Goal: Information Seeking & Learning: Learn about a topic

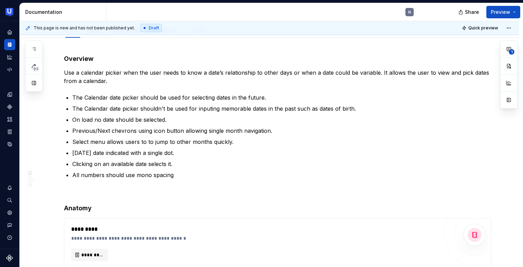
type textarea "*"
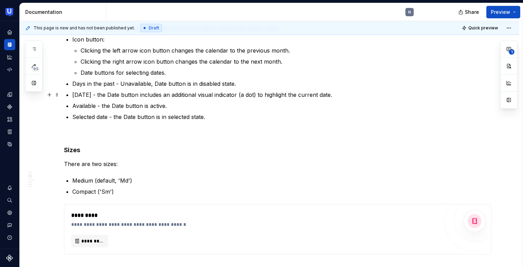
scroll to position [389, 0]
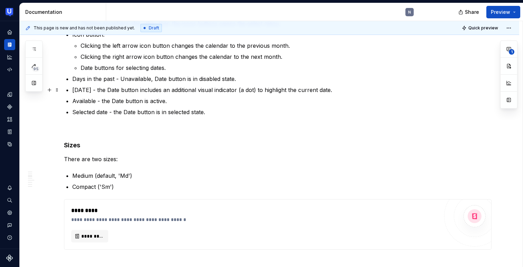
click at [332, 89] on p "[DATE] - the Date button includes an additional visual indicator (a dot) to hig…" at bounding box center [281, 90] width 419 height 8
click at [351, 88] on p "[DATE] - the Date button includes an additional visual indicator (a dot) to hig…" at bounding box center [281, 90] width 419 height 8
click at [388, 87] on p "[DATE] - the Date button includes an additional visual indicator (a dot) to hig…" at bounding box center [281, 90] width 419 height 8
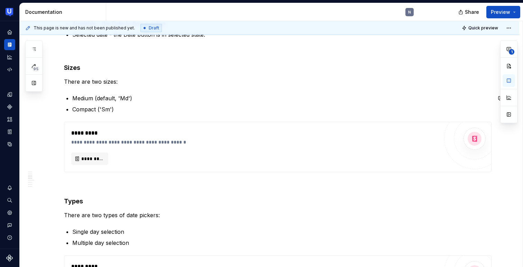
scroll to position [471, 0]
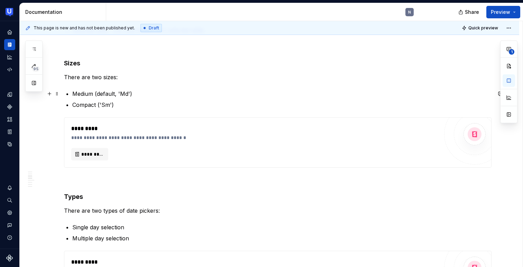
click at [127, 91] on p "Medium (default, 'Md')" at bounding box center [281, 94] width 419 height 8
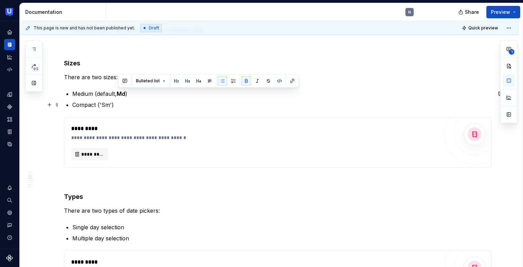
click at [112, 103] on p "Compact ('Sm')" at bounding box center [281, 105] width 419 height 8
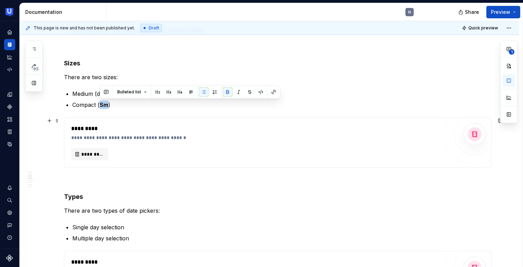
click at [119, 166] on div "**********" at bounding box center [277, 143] width 427 height 50
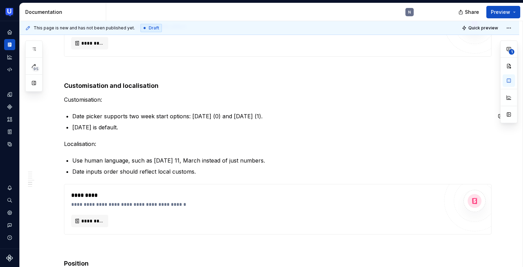
scroll to position [830, 0]
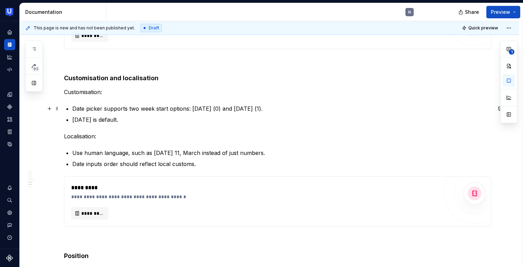
click at [218, 107] on p "Date picker supports two week start options: [DATE] (0) and [DATE] (1)." at bounding box center [281, 108] width 419 height 8
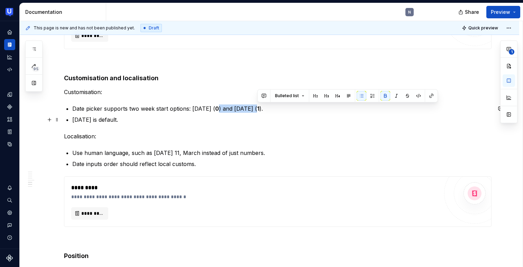
click at [209, 122] on p "[DATE] is default." at bounding box center [281, 120] width 419 height 8
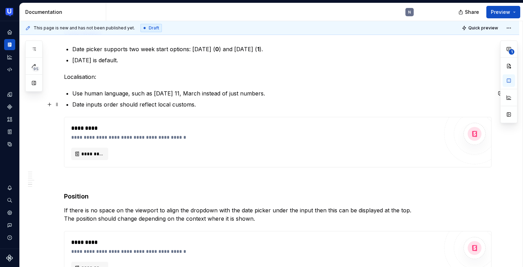
scroll to position [898, 0]
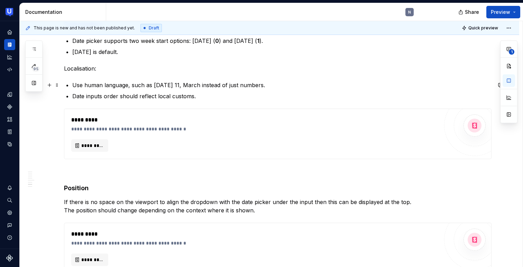
click at [277, 82] on p "Use human language, such as [DATE] 11, March instead of just numbers." at bounding box center [281, 85] width 419 height 8
click at [282, 86] on p "Use human language, such as [DATE] 11, March instead of just numbers, when ther…" at bounding box center [281, 85] width 419 height 8
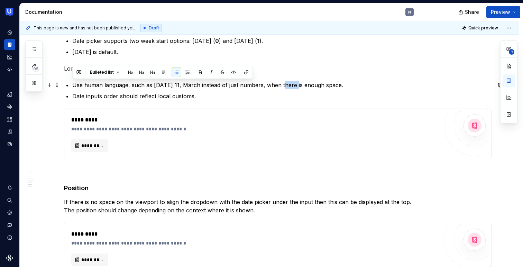
click at [282, 86] on p "Use human language, such as [DATE] 11, March instead of just numbers, when ther…" at bounding box center [281, 85] width 419 height 8
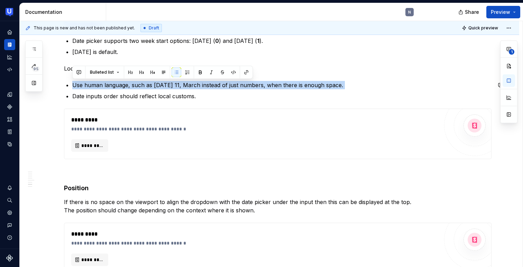
copy p "Use human language, such as [DATE] 11, March instead of just numbers, when ther…"
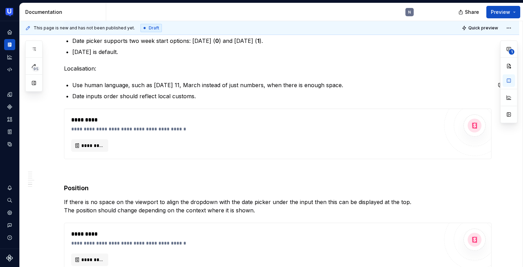
click at [98, 83] on p "Use human language, such as [DATE] 11, March instead of just numbers, when ther…" at bounding box center [281, 85] width 419 height 8
click at [346, 84] on p "Use human language, such as [DATE] 11, March instead of just numbers, when ther…" at bounding box center [281, 85] width 419 height 8
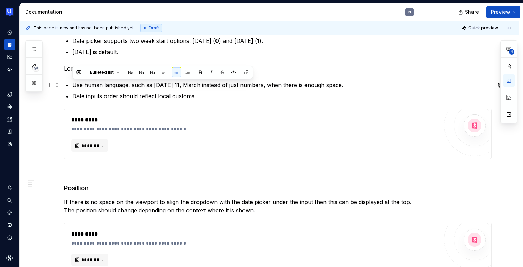
drag, startPoint x: 73, startPoint y: 84, endPoint x: 361, endPoint y: 83, distance: 288.1
click at [361, 83] on p "Use human language, such as [DATE] 11, March instead of just numbers, when ther…" at bounding box center [281, 85] width 419 height 8
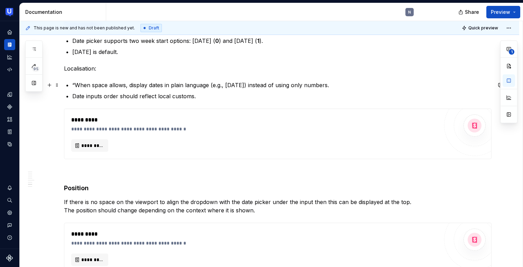
click at [76, 83] on p "“When space allows, display dates in plain language (e.g., [DATE]) instead of u…" at bounding box center [281, 85] width 419 height 8
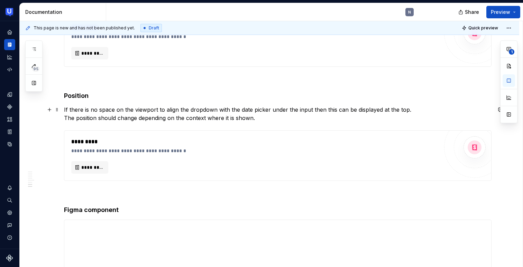
scroll to position [990, 0]
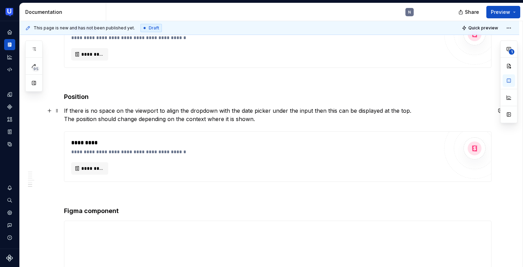
click at [208, 118] on p "If there is no space on the viewport to align the dropdown with the date picker…" at bounding box center [277, 115] width 427 height 17
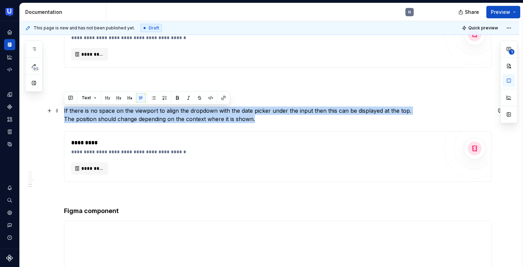
click at [205, 119] on p "If there is no space on the viewport to align the dropdown with the date picker…" at bounding box center [277, 115] width 427 height 17
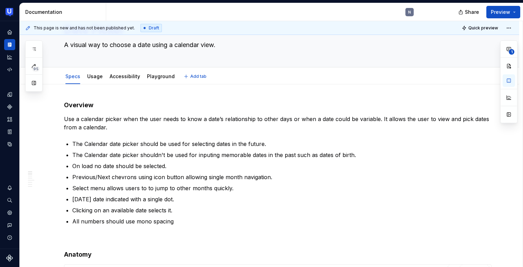
scroll to position [0, 0]
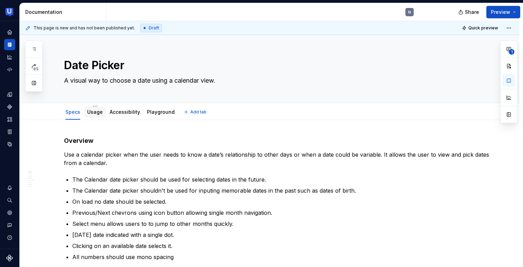
click at [98, 111] on link "Usage" at bounding box center [95, 112] width 16 height 6
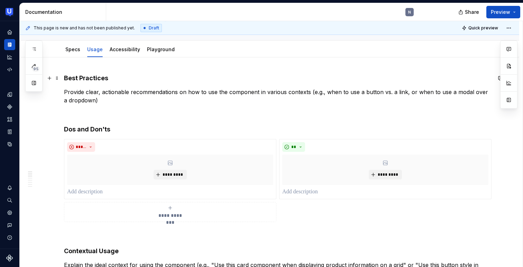
scroll to position [62, 0]
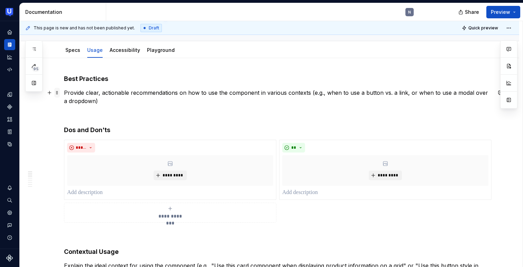
click at [56, 93] on span at bounding box center [57, 93] width 6 height 10
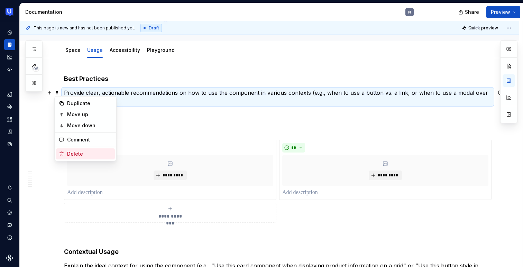
click at [88, 151] on div "Delete" at bounding box center [89, 153] width 45 height 7
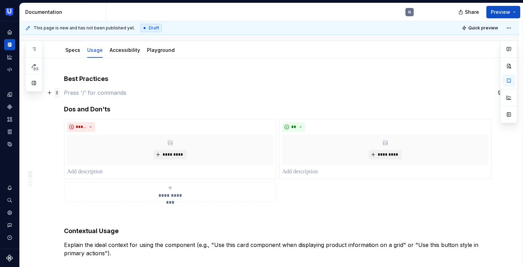
click at [59, 94] on span at bounding box center [57, 93] width 6 height 10
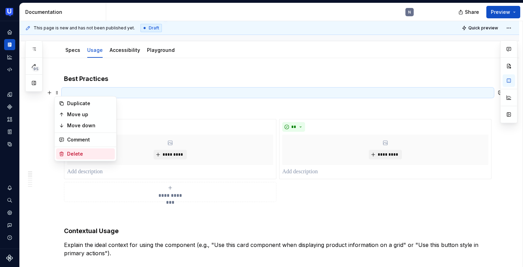
click at [75, 152] on div "Delete" at bounding box center [89, 153] width 45 height 7
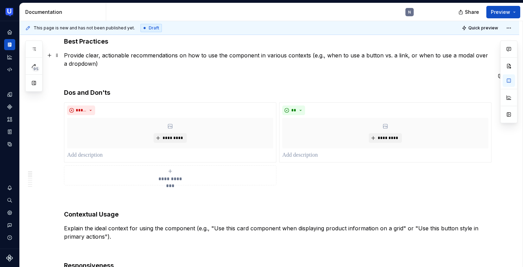
scroll to position [0, 0]
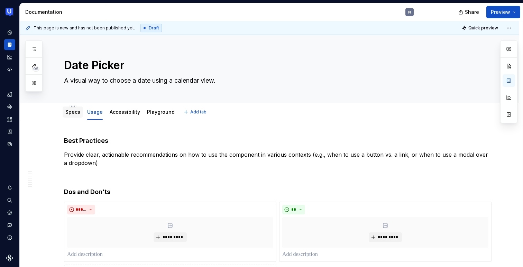
click at [72, 115] on div "Specs" at bounding box center [72, 112] width 15 height 7
click at [75, 113] on link "Specs" at bounding box center [72, 112] width 15 height 6
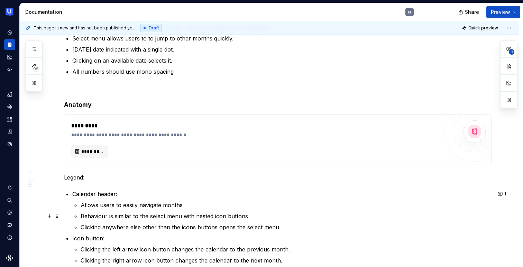
scroll to position [200, 0]
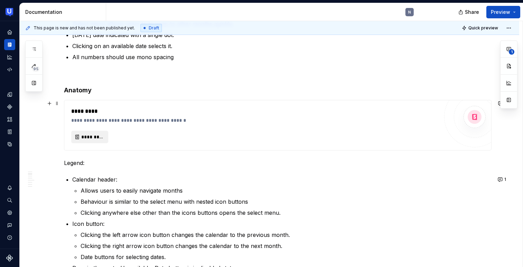
click at [96, 134] on span "*********" at bounding box center [92, 137] width 22 height 7
type textarea "*"
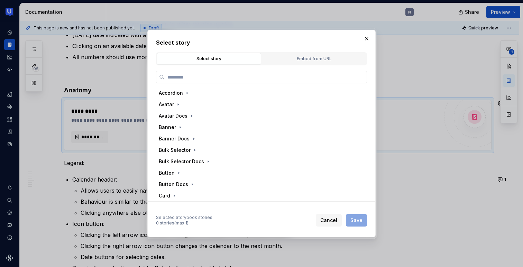
type input "**********"
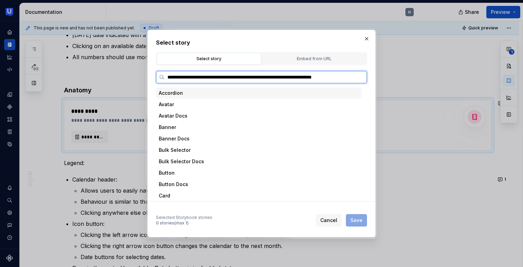
scroll to position [0, 8]
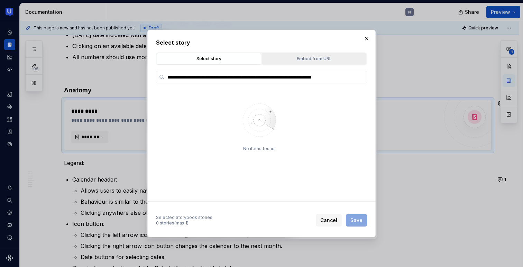
click at [310, 61] on div "Embed from URL" at bounding box center [314, 58] width 100 height 7
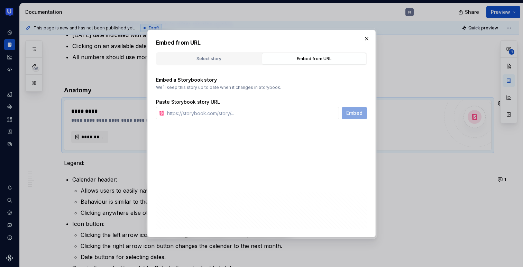
scroll to position [0, 0]
click at [280, 117] on input "text" at bounding box center [251, 113] width 175 height 12
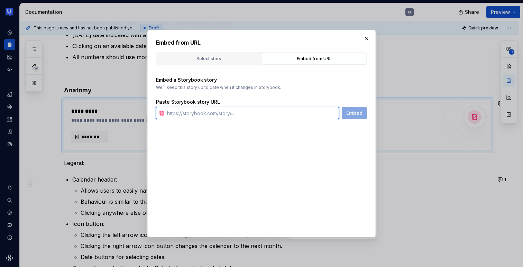
paste input "[URL][DOMAIN_NAME]"
type input "[URL][DOMAIN_NAME]"
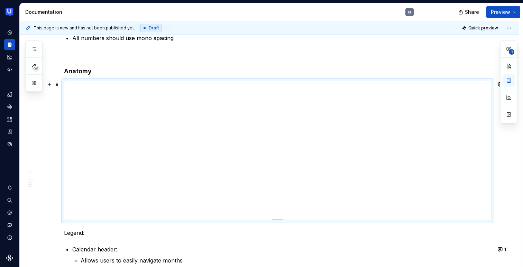
scroll to position [223, 0]
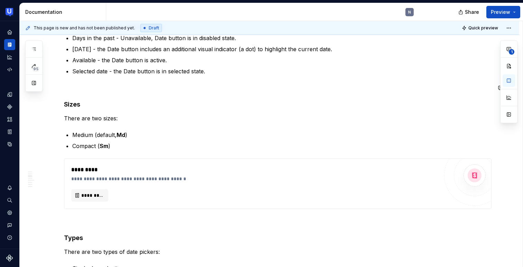
scroll to position [536, 0]
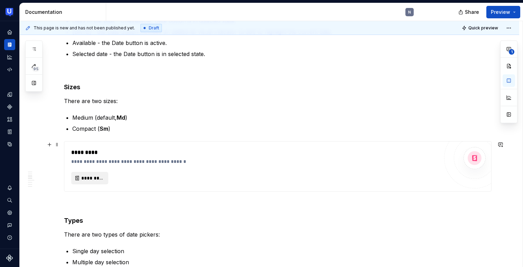
click at [81, 179] on button "*********" at bounding box center [89, 178] width 37 height 12
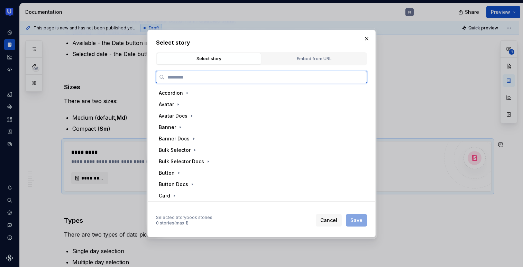
type textarea "*"
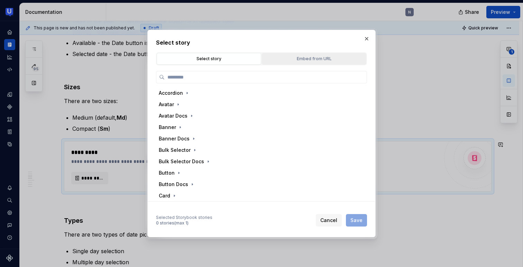
click at [293, 57] on div "Embed from URL" at bounding box center [314, 58] width 100 height 7
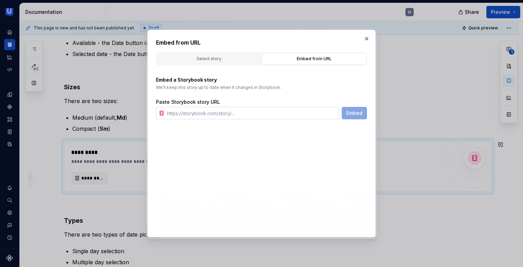
click at [251, 114] on input "text" at bounding box center [251, 113] width 175 height 12
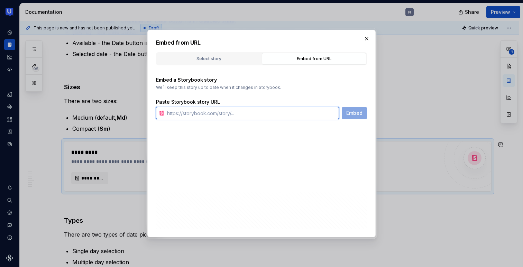
paste input "[URL][DOMAIN_NAME]"
type input "[URL][DOMAIN_NAME]"
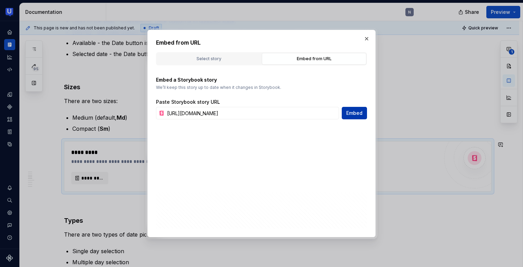
click at [352, 113] on span "Embed" at bounding box center [354, 113] width 16 height 7
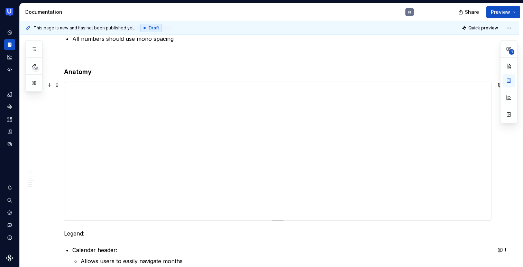
scroll to position [224, 0]
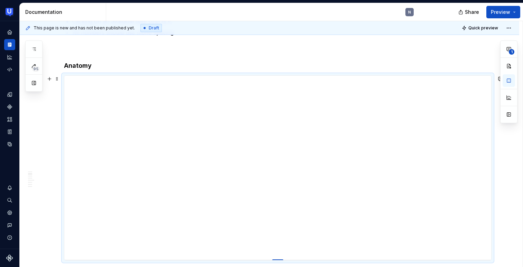
drag, startPoint x: 279, startPoint y: 214, endPoint x: 285, endPoint y: 260, distance: 46.0
click at [283, 260] on div at bounding box center [277, 259] width 11 height 1
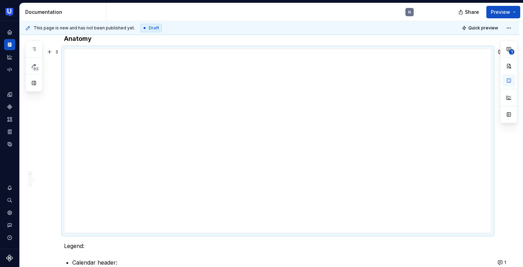
scroll to position [254, 0]
drag, startPoint x: 279, startPoint y: 230, endPoint x: 279, endPoint y: 234, distance: 3.8
click at [279, 234] on div at bounding box center [277, 233] width 11 height 1
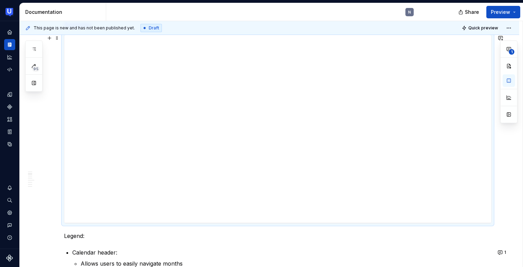
scroll to position [271, 0]
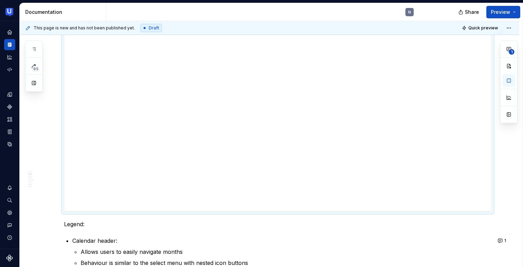
drag, startPoint x: 282, startPoint y: 217, endPoint x: 282, endPoint y: 211, distance: 5.5
click at [282, 211] on div at bounding box center [277, 211] width 11 height 1
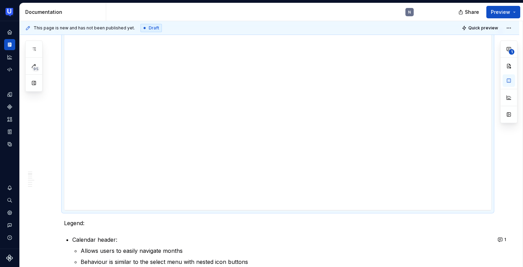
scroll to position [273, 0]
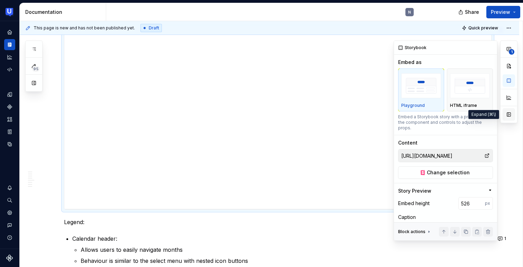
click at [509, 113] on button "button" at bounding box center [509, 114] width 12 height 12
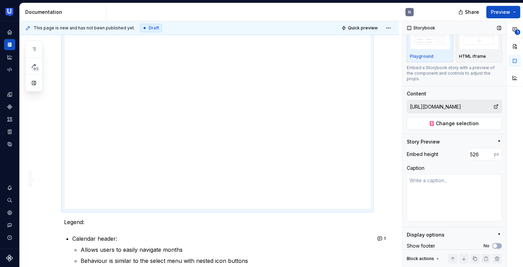
scroll to position [0, 0]
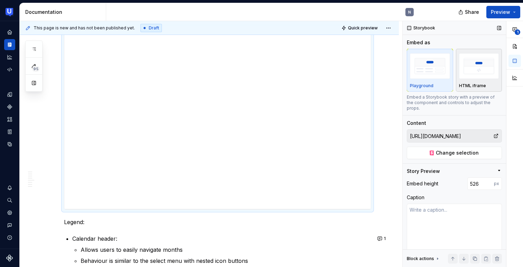
click at [487, 72] on img "button" at bounding box center [479, 65] width 40 height 25
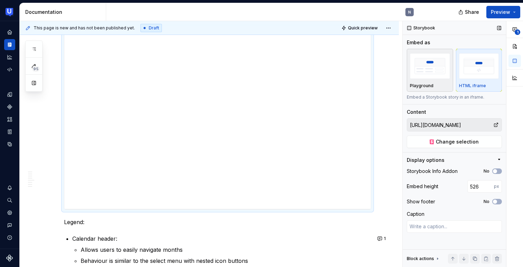
click at [440, 76] on img "button" at bounding box center [430, 65] width 40 height 25
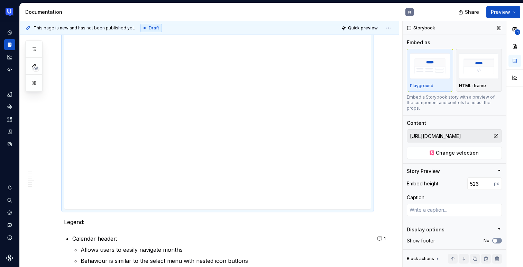
click at [493, 239] on span "button" at bounding box center [495, 241] width 4 height 4
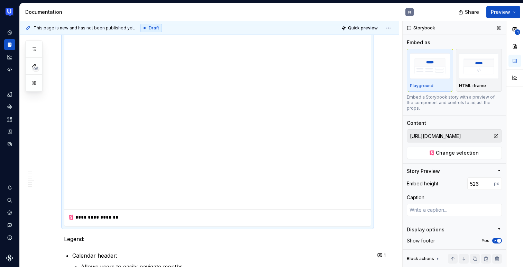
click at [493, 239] on icon "button" at bounding box center [495, 241] width 6 height 4
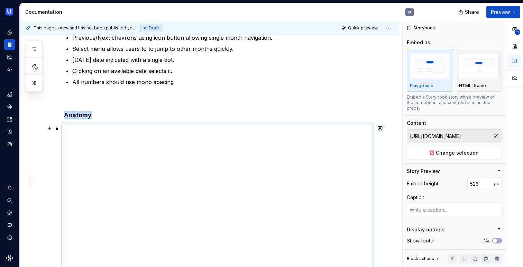
scroll to position [188, 0]
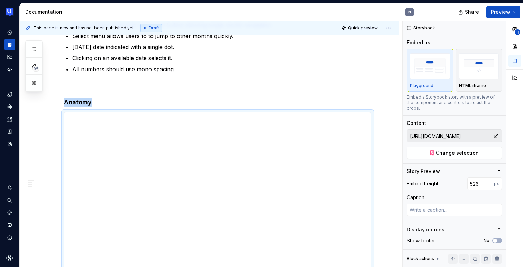
type textarea "*"
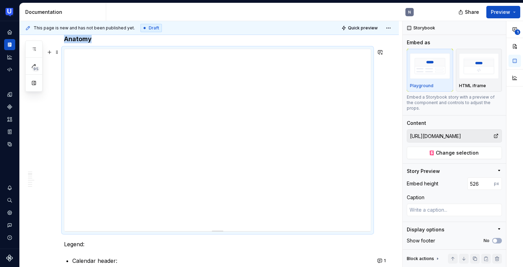
scroll to position [240, 0]
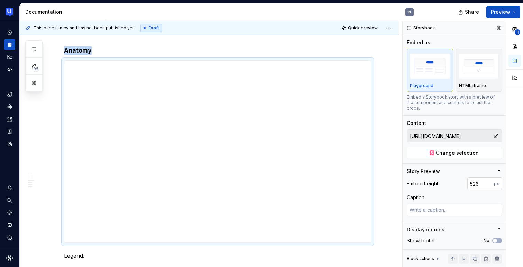
click at [476, 177] on input "526" at bounding box center [480, 183] width 27 height 12
click at [489, 180] on input "525" at bounding box center [480, 183] width 27 height 12
click at [490, 177] on input "526" at bounding box center [480, 183] width 27 height 12
click at [490, 177] on input "527" at bounding box center [480, 183] width 27 height 12
click at [490, 177] on input "528" at bounding box center [480, 183] width 27 height 12
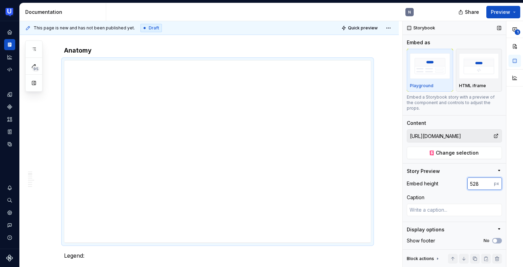
click at [490, 177] on input "529" at bounding box center [480, 183] width 27 height 12
click at [490, 177] on input "530" at bounding box center [480, 183] width 27 height 12
click at [490, 177] on input "531" at bounding box center [480, 183] width 27 height 12
click at [490, 177] on input "532" at bounding box center [480, 183] width 27 height 12
click at [489, 177] on input "533" at bounding box center [480, 183] width 27 height 12
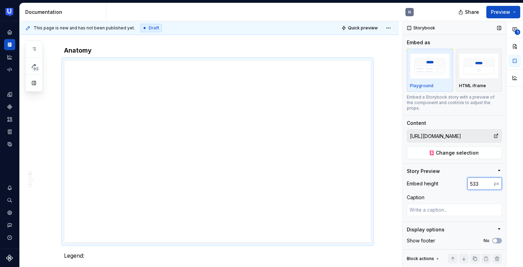
click at [489, 177] on input "534" at bounding box center [480, 183] width 27 height 12
click at [489, 177] on input "535" at bounding box center [480, 183] width 27 height 12
click at [489, 177] on input "536" at bounding box center [480, 183] width 27 height 12
click at [489, 177] on input "537" at bounding box center [480, 183] width 27 height 12
click at [489, 177] on input "538" at bounding box center [480, 183] width 27 height 12
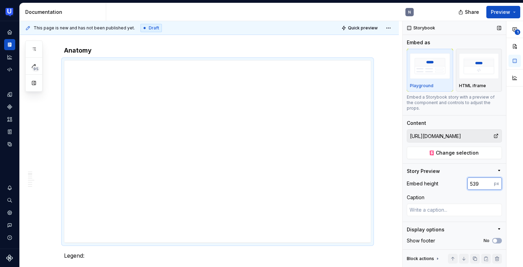
click at [489, 177] on input "539" at bounding box center [480, 183] width 27 height 12
click at [489, 177] on input "540" at bounding box center [480, 183] width 27 height 12
click at [489, 177] on input "541" at bounding box center [480, 183] width 27 height 12
click at [489, 177] on input "542" at bounding box center [480, 183] width 27 height 12
click at [489, 181] on input "541" at bounding box center [480, 183] width 27 height 12
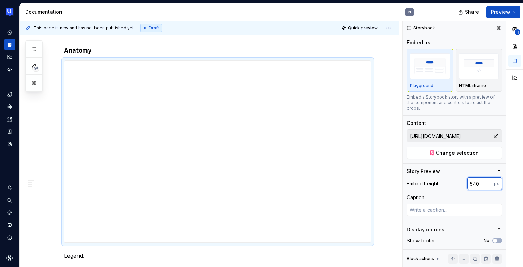
click at [489, 181] on input "540" at bounding box center [480, 183] width 27 height 12
click at [489, 181] on input "539" at bounding box center [480, 183] width 27 height 12
click at [489, 181] on input "538" at bounding box center [480, 183] width 27 height 12
click at [489, 181] on input "537" at bounding box center [480, 183] width 27 height 12
click at [489, 181] on input "536" at bounding box center [480, 183] width 27 height 12
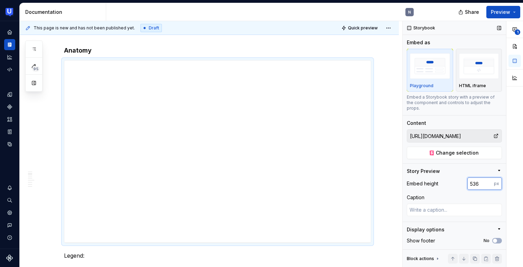
click at [489, 181] on input "535" at bounding box center [480, 183] width 27 height 12
click at [489, 181] on input "534" at bounding box center [480, 183] width 27 height 12
click at [489, 181] on input "533" at bounding box center [480, 183] width 27 height 12
click at [481, 178] on input "533" at bounding box center [480, 183] width 27 height 12
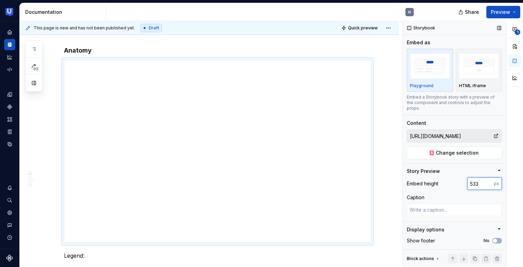
click at [481, 178] on input "533" at bounding box center [480, 183] width 27 height 12
type input "500"
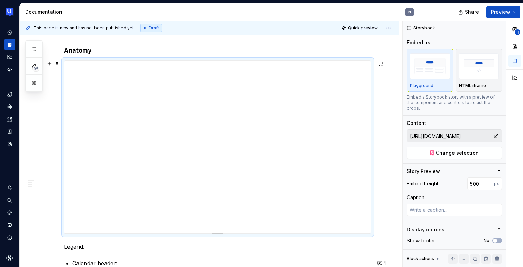
click at [217, 232] on div at bounding box center [217, 232] width 48 height 1
type textarea "*"
type input "503"
type textarea "*"
type input "504"
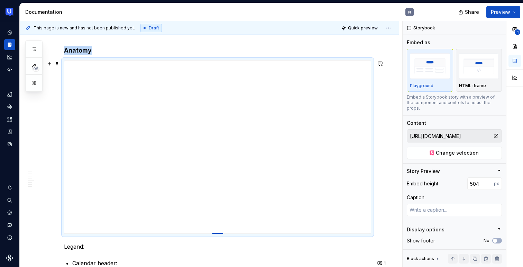
type textarea "*"
type input "505"
type textarea "*"
type input "506"
type textarea "*"
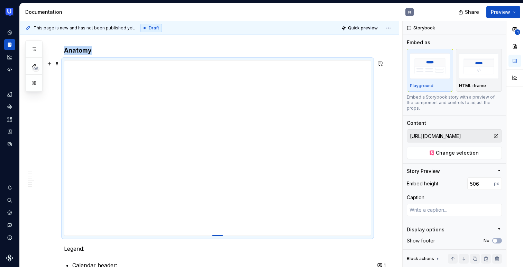
type input "508"
type textarea "*"
type input "511"
type textarea "*"
type input "512"
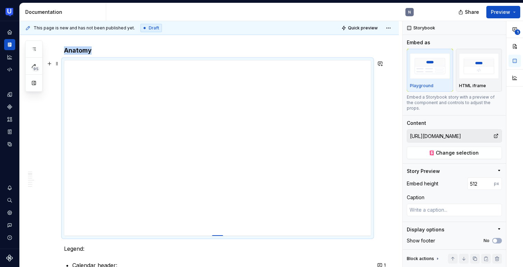
type textarea "*"
type input "513"
type textarea "*"
type input "514"
type textarea "*"
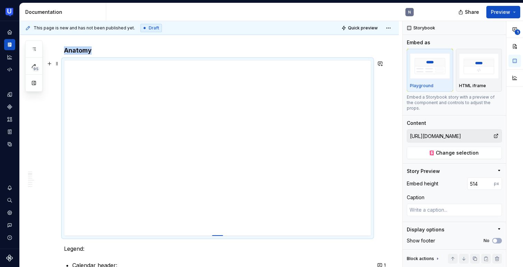
type input "515"
type textarea "*"
type input "516"
type textarea "*"
type input "517"
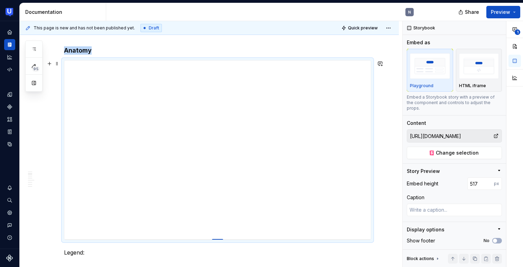
type textarea "*"
type input "519"
type textarea "*"
type input "520"
type textarea "*"
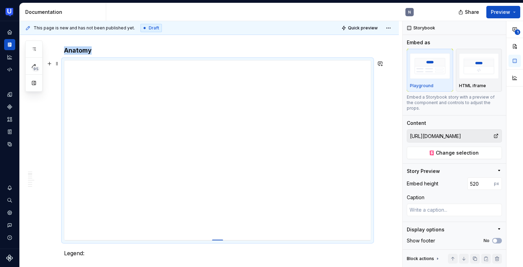
type input "521"
type textarea "*"
type input "522"
type textarea "*"
type input "523"
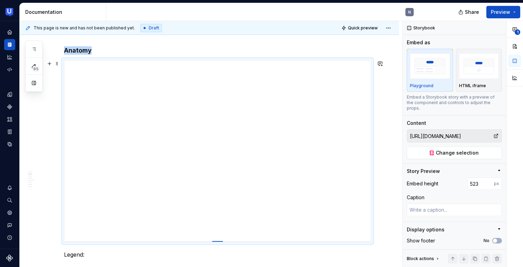
type textarea "*"
type input "524"
type textarea "*"
type input "525"
type textarea "*"
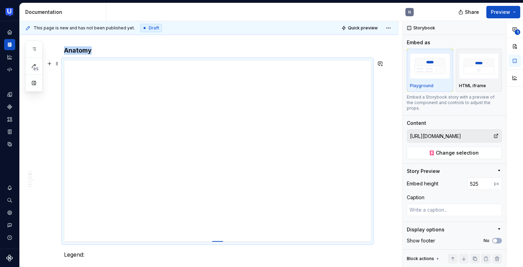
type input "527"
type textarea "*"
type input "528"
type textarea "*"
type input "529"
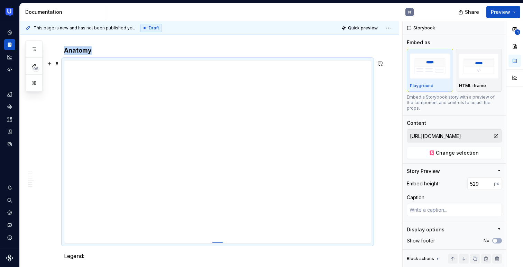
type textarea "*"
type input "530"
type textarea "*"
type input "531"
type textarea "*"
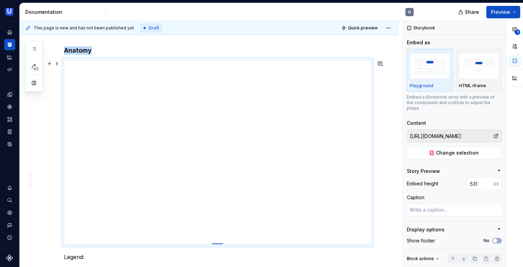
type input "532"
type textarea "*"
type input "533"
type textarea "*"
type input "534"
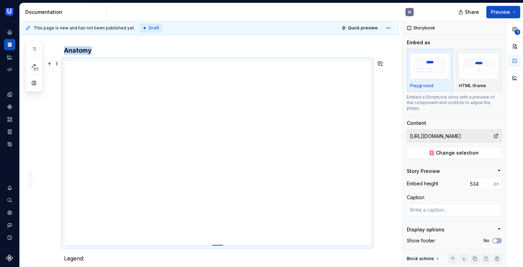
drag, startPoint x: 218, startPoint y: 233, endPoint x: 221, endPoint y: 245, distance: 12.6
click at [221, 245] on div at bounding box center [217, 245] width 11 height 1
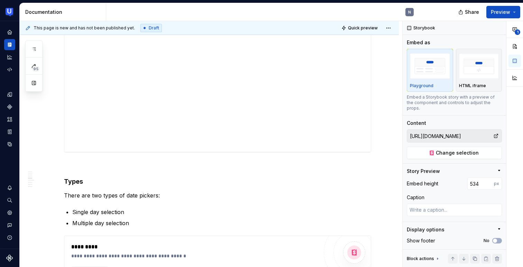
scroll to position [708, 0]
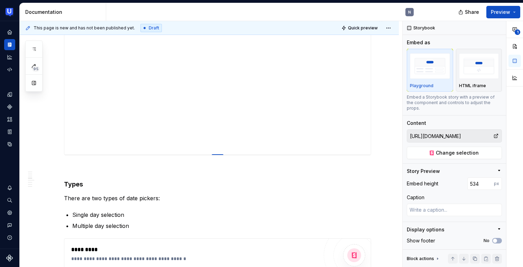
type textarea "*"
type input "[URL][DOMAIN_NAME]"
type textarea "*"
type input "422"
type textarea "*"
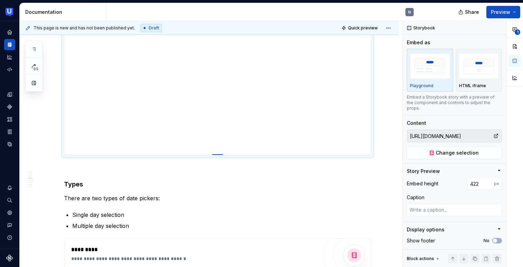
type input "434"
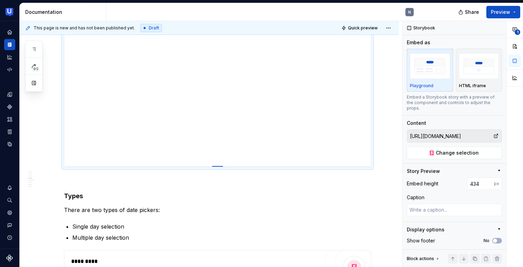
type textarea "*"
type input "435"
type textarea "*"
type input "436"
type textarea "*"
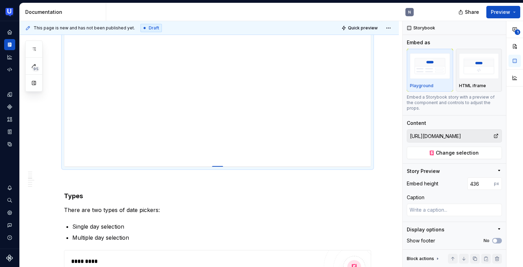
type input "437"
type textarea "*"
type input "438"
type textarea "*"
type input "439"
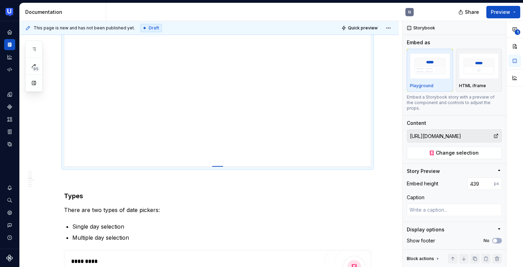
type textarea "*"
type input "440"
type textarea "*"
type input "451"
type textarea "*"
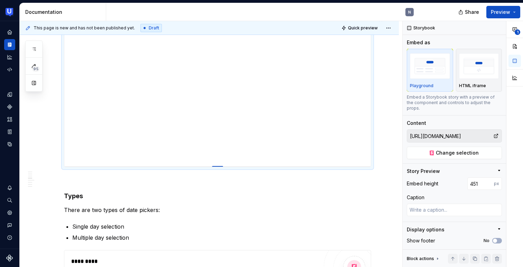
type input "452"
type textarea "*"
type input "453"
type textarea "*"
type input "458"
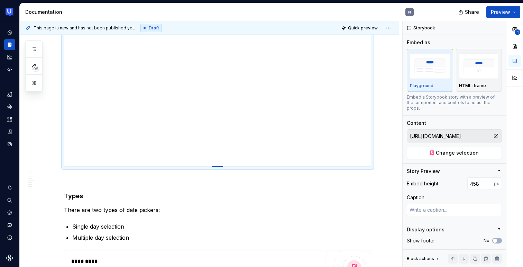
type textarea "*"
type input "459"
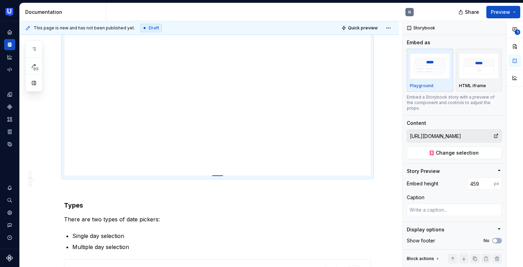
type textarea "*"
type input "461"
type textarea "*"
type input "464"
type textarea "*"
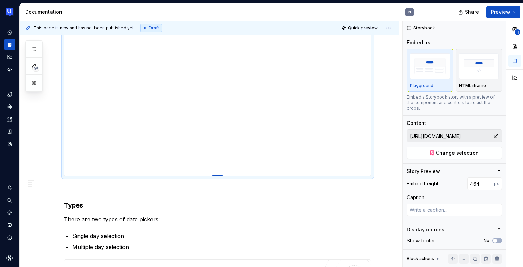
type input "467"
type textarea "*"
type input "468"
type textarea "*"
type input "469"
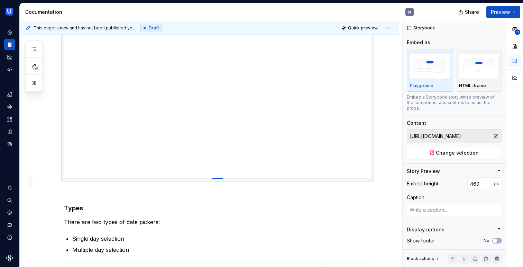
type textarea "*"
type input "493"
type textarea "*"
type input "495"
type textarea "*"
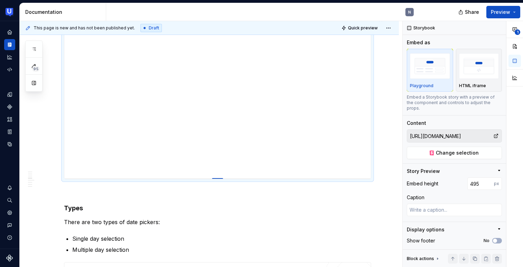
type input "496"
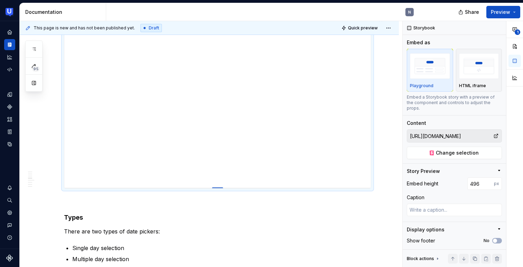
type textarea "*"
type input "501"
type textarea "*"
type input "503"
type textarea "*"
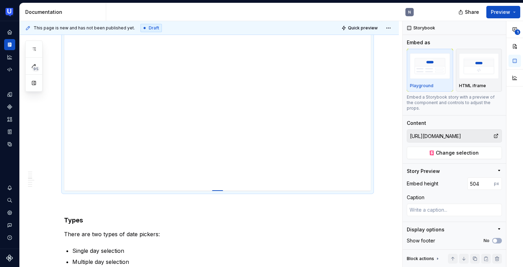
drag, startPoint x: 218, startPoint y: 155, endPoint x: 222, endPoint y: 191, distance: 36.2
click at [222, 191] on div at bounding box center [217, 190] width 11 height 1
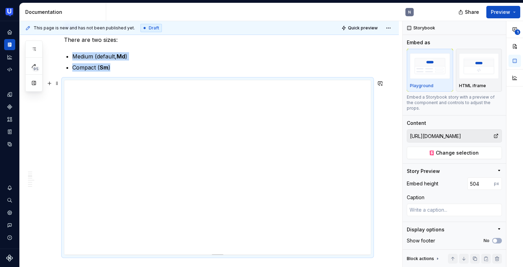
scroll to position [646, 0]
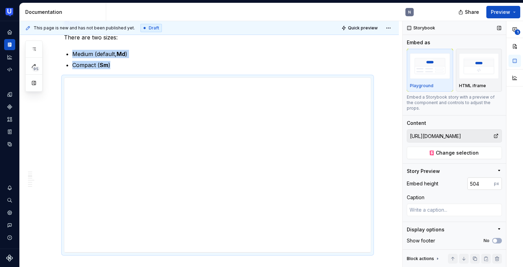
type input "505"
click at [491, 177] on input "505" at bounding box center [480, 183] width 27 height 12
type textarea "*"
click at [491, 177] on input "506" at bounding box center [480, 183] width 27 height 12
click at [491, 177] on input "507" at bounding box center [480, 183] width 27 height 12
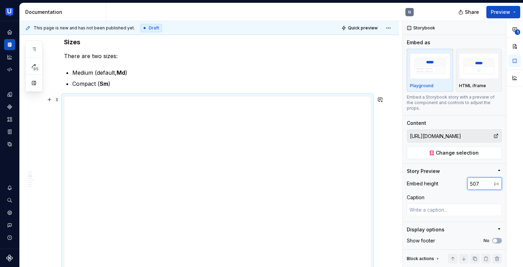
scroll to position [620, 0]
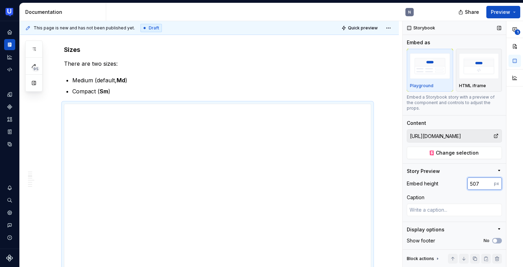
type input "508"
click at [490, 177] on input "508" at bounding box center [480, 183] width 27 height 12
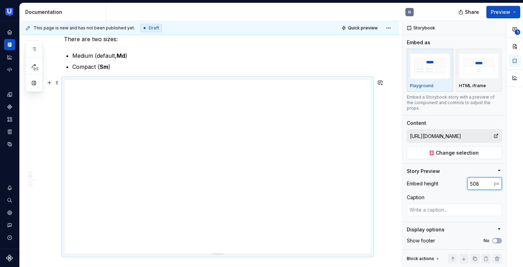
scroll to position [652, 0]
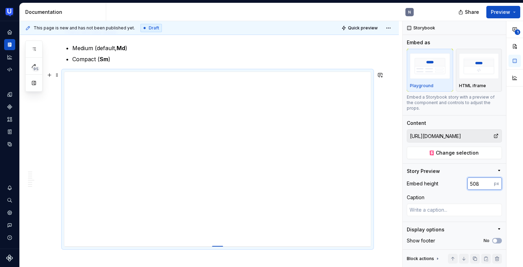
click at [221, 246] on div at bounding box center [217, 246] width 11 height 1
click at [219, 246] on div at bounding box center [217, 246] width 11 height 1
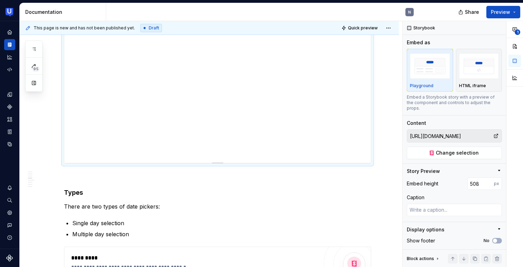
scroll to position [744, 0]
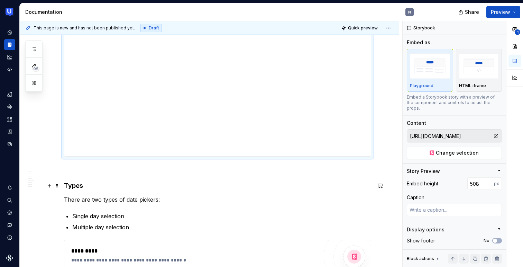
click at [257, 187] on h4 "Types" at bounding box center [217, 186] width 307 height 8
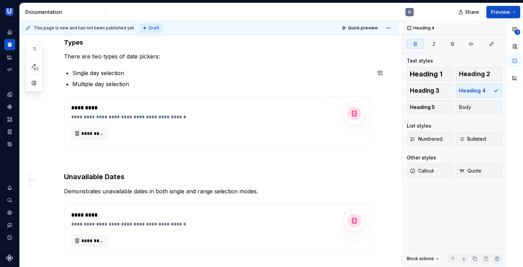
scroll to position [899, 0]
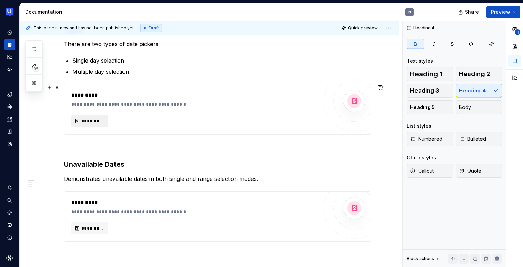
click at [95, 120] on span "*********" at bounding box center [92, 121] width 22 height 7
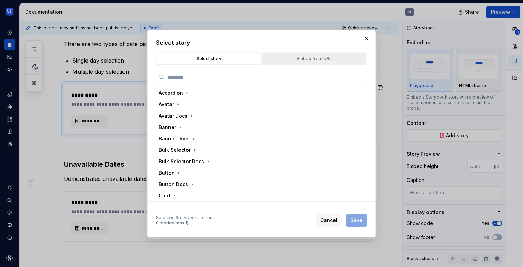
click at [292, 57] on div "Embed from URL" at bounding box center [314, 58] width 100 height 7
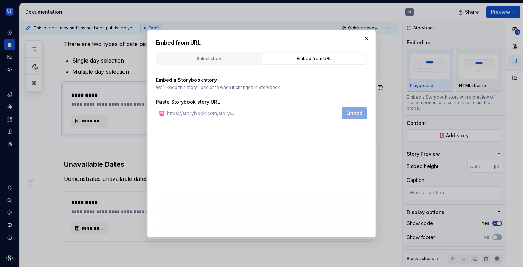
type textarea "*"
click at [250, 116] on input "text" at bounding box center [251, 113] width 175 height 12
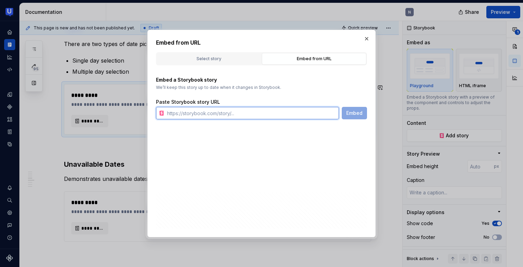
paste input "[URL][DOMAIN_NAME]"
type input "[URL][DOMAIN_NAME]"
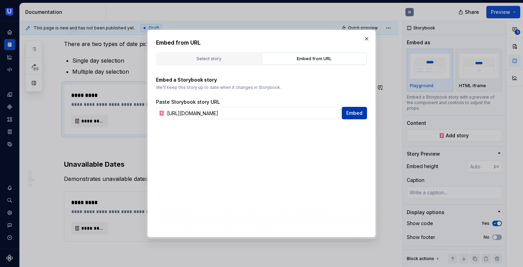
click at [357, 113] on span "Embed" at bounding box center [354, 113] width 16 height 7
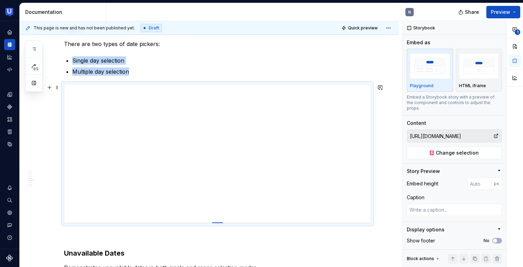
type textarea "*"
type input "398"
type textarea "*"
type input "441"
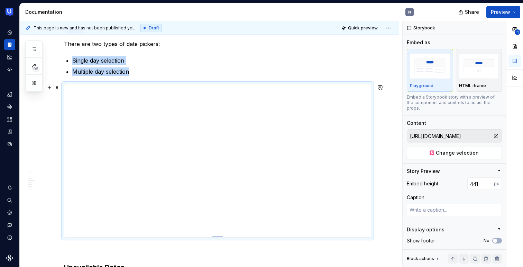
type textarea "*"
type input "443"
type textarea "*"
type input "444"
type textarea "*"
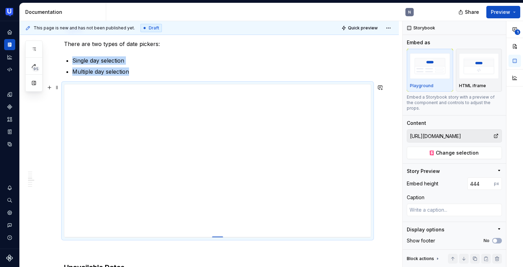
type input "445"
type textarea "*"
type input "446"
type textarea "*"
type input "447"
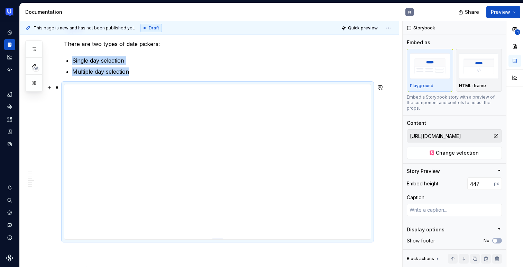
type textarea "*"
type input "457"
type textarea "*"
type input "458"
type textarea "*"
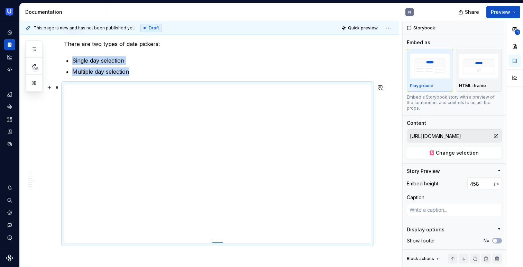
type input "477"
type textarea "*"
type input "479"
type textarea "*"
type input "480"
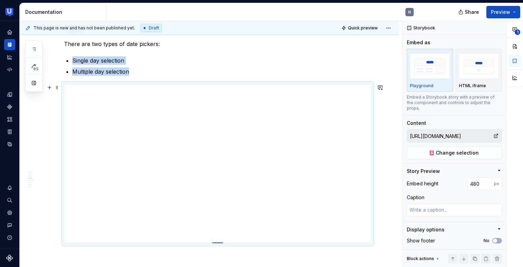
type textarea "*"
type input "481"
type textarea "*"
type input "484"
type textarea "*"
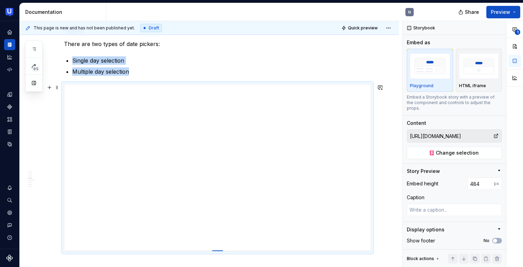
type input "486"
type textarea "*"
type input "497"
type textarea "*"
type input "498"
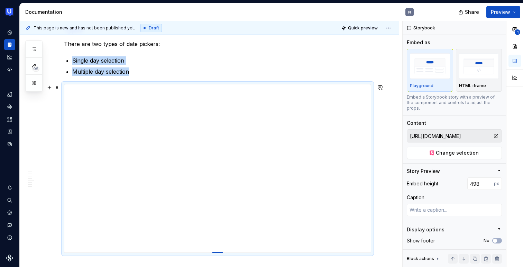
type textarea "*"
type input "499"
type textarea "*"
type input "500"
type textarea "*"
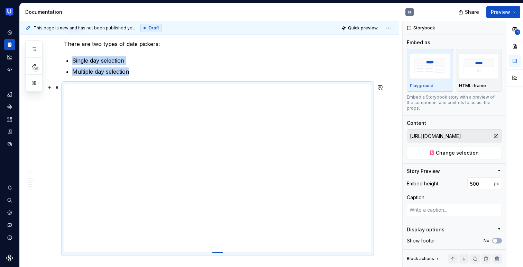
type input "501"
type textarea "*"
type input "502"
type textarea "*"
type input "503"
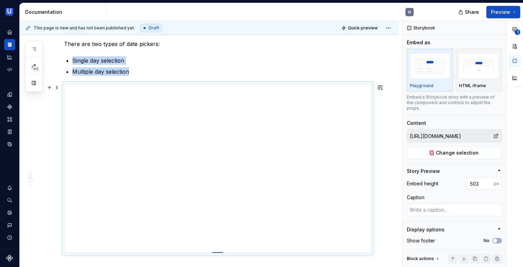
type textarea "*"
type input "504"
type textarea "*"
type input "505"
type textarea "*"
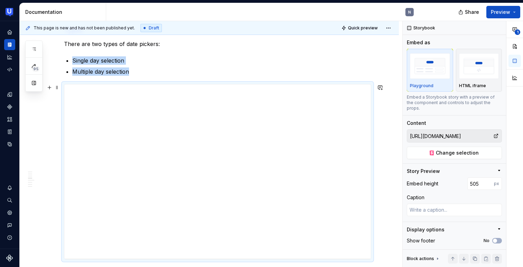
type input "508"
type textarea "*"
type input "510"
type textarea "*"
type input "511"
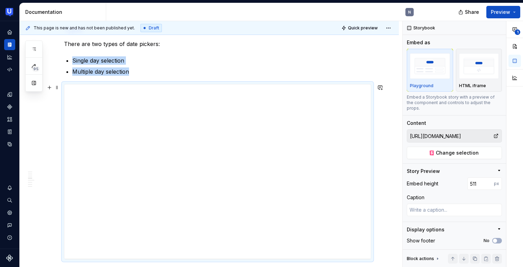
type textarea "*"
type input "515"
type textarea "*"
type input "516"
type textarea "*"
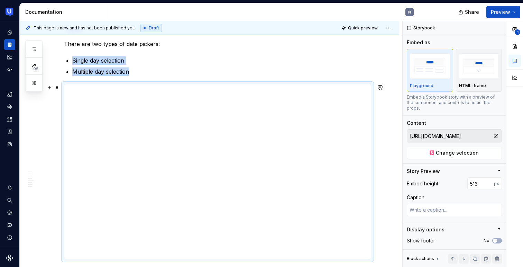
type input "517"
type textarea "*"
type input "520"
type textarea "*"
type input "525"
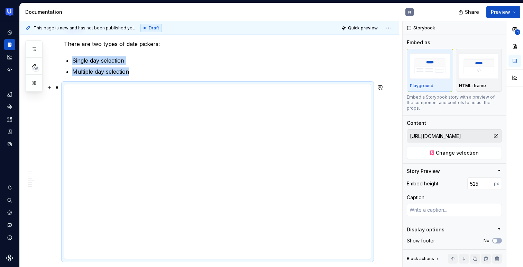
type textarea "*"
type input "528"
type textarea "*"
type input "530"
type textarea "*"
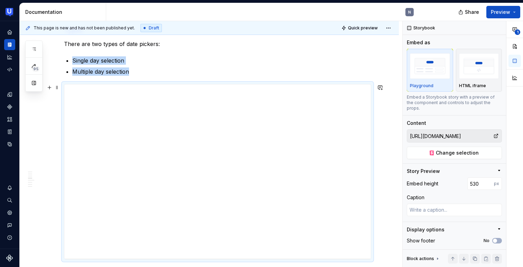
type input "533"
type textarea "*"
type input "536"
type textarea "*"
type input "538"
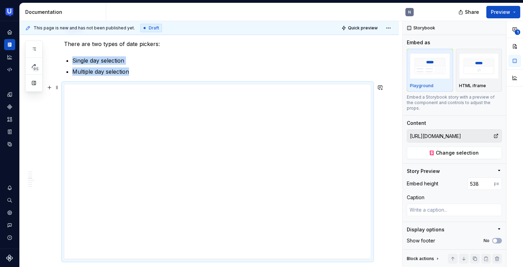
type textarea "*"
type input "540"
type textarea "*"
type input "542"
type textarea "*"
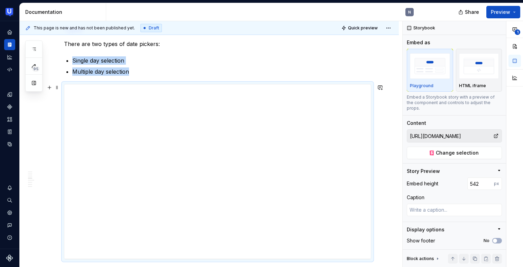
type input "543"
type textarea "*"
type input "544"
drag, startPoint x: 219, startPoint y: 222, endPoint x: 221, endPoint y: 278, distance: 56.4
click at [221, 267] on html "UserTesting Design System N Design system data Documentation N Share Preview 95…" at bounding box center [261, 133] width 523 height 267
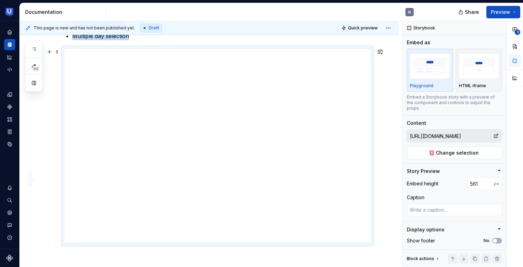
scroll to position [936, 0]
click at [219, 243] on div at bounding box center [217, 242] width 11 height 1
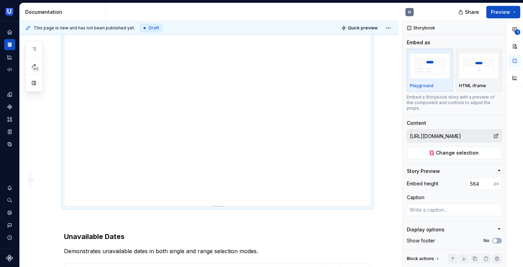
scroll to position [976, 0]
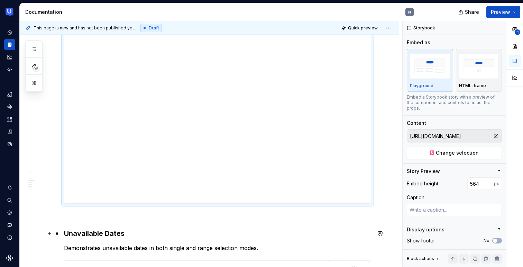
click at [223, 232] on h3 "Unavailable Dates" at bounding box center [217, 234] width 307 height 10
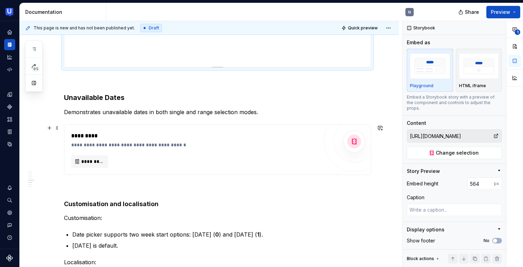
scroll to position [1116, 0]
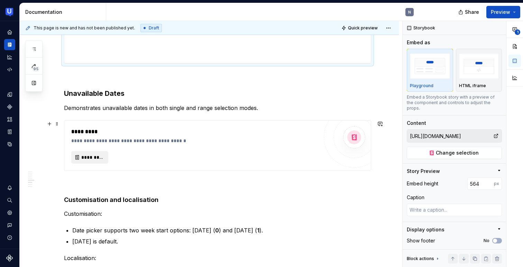
click at [100, 155] on span "*********" at bounding box center [92, 157] width 22 height 7
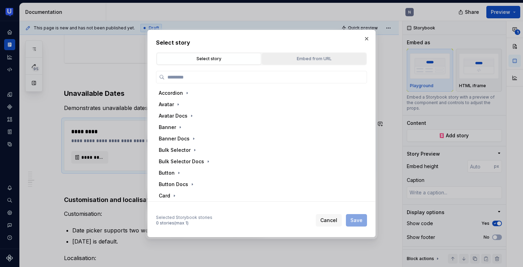
click at [299, 62] on div "Embed from URL" at bounding box center [314, 58] width 100 height 7
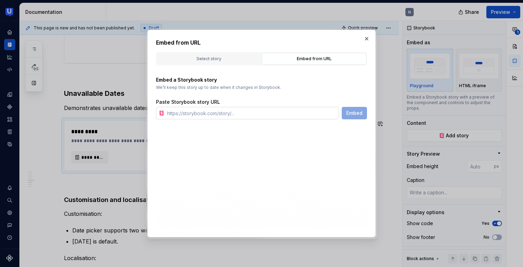
click at [281, 114] on input "text" at bounding box center [251, 113] width 175 height 12
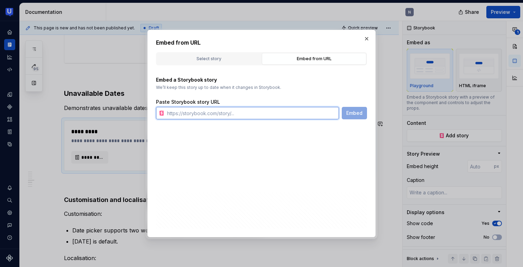
paste input "[URL][DOMAIN_NAME]"
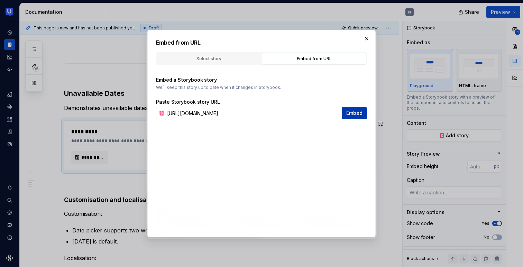
click at [356, 113] on span "Embed" at bounding box center [354, 113] width 16 height 7
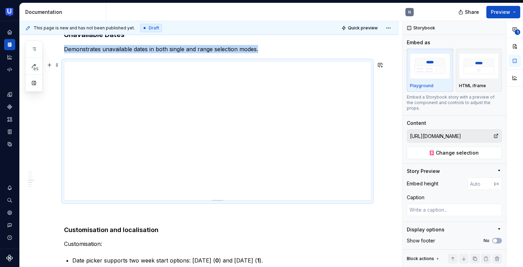
scroll to position [1190, 0]
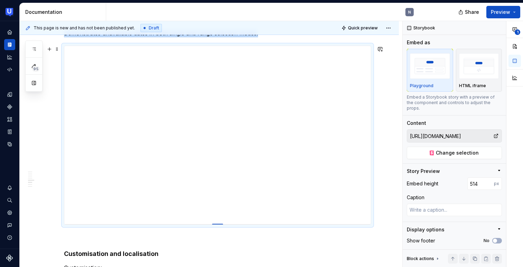
drag, startPoint x: 219, startPoint y: 184, endPoint x: 224, endPoint y: 224, distance: 39.7
click at [223, 224] on div at bounding box center [217, 224] width 11 height 1
click at [221, 224] on div at bounding box center [217, 224] width 11 height 1
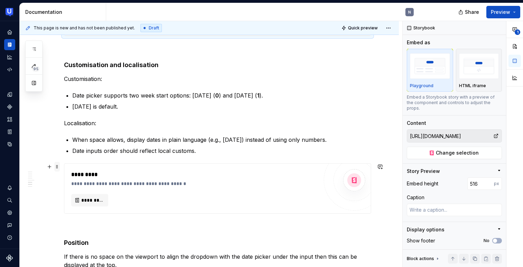
scroll to position [1384, 0]
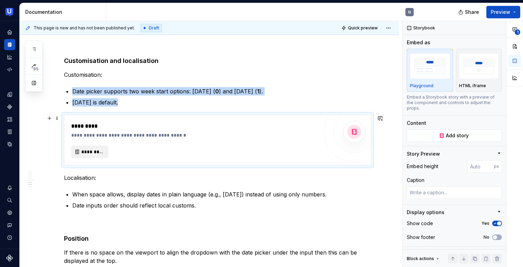
click at [98, 152] on span "*********" at bounding box center [92, 151] width 22 height 7
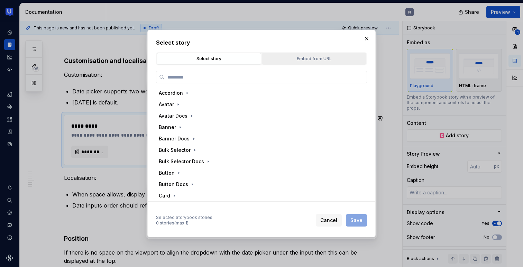
click at [296, 62] on div "Embed from URL" at bounding box center [314, 58] width 100 height 7
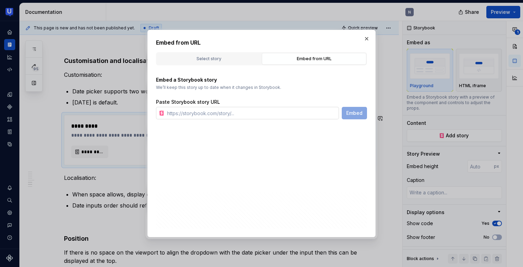
click at [241, 117] on input "text" at bounding box center [251, 113] width 175 height 12
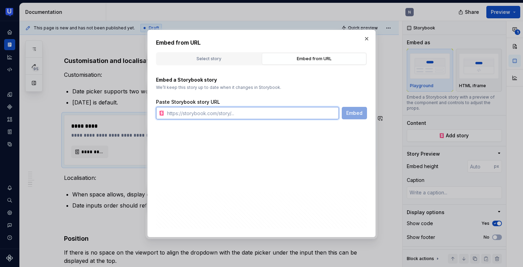
paste input "[URL][DOMAIN_NAME]"
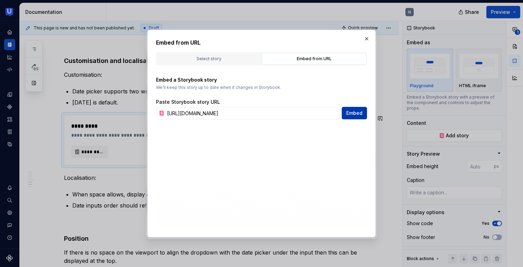
click at [359, 112] on span "Embed" at bounding box center [354, 113] width 16 height 7
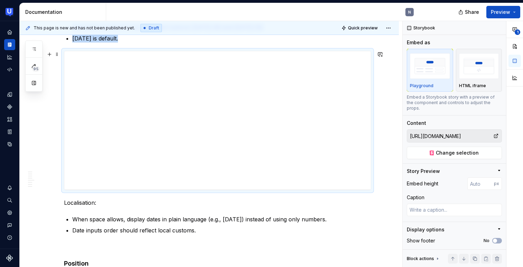
scroll to position [1439, 0]
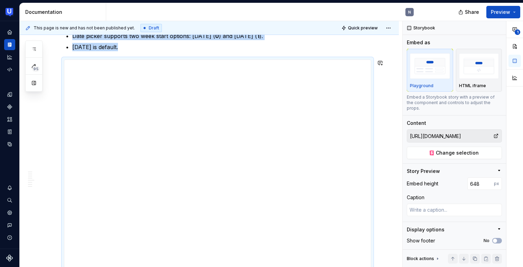
drag, startPoint x: 220, startPoint y: 197, endPoint x: 221, endPoint y: 284, distance: 86.5
click at [221, 267] on html "UserTesting Design System N Design system data Documentation N Share Preview 95…" at bounding box center [261, 133] width 523 height 267
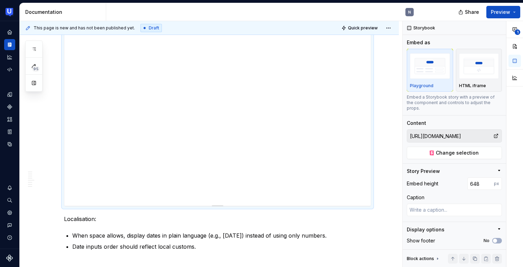
scroll to position [1526, 0]
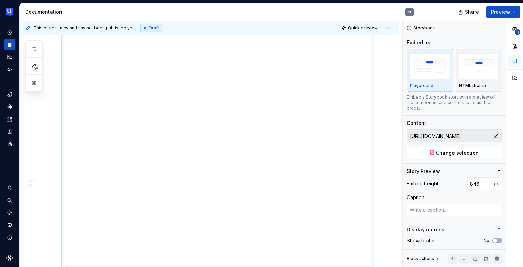
drag, startPoint x: 220, startPoint y: 197, endPoint x: 223, endPoint y: 266, distance: 68.6
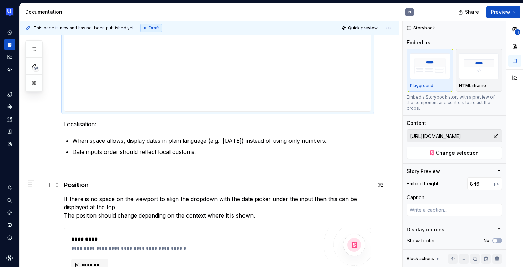
scroll to position [1682, 0]
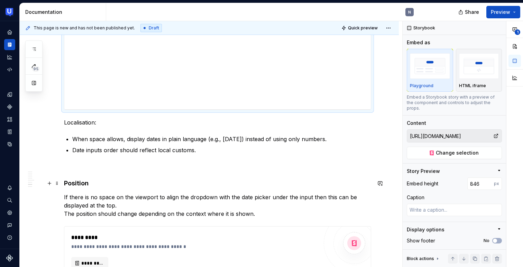
click at [237, 186] on h4 "Position" at bounding box center [217, 183] width 307 height 8
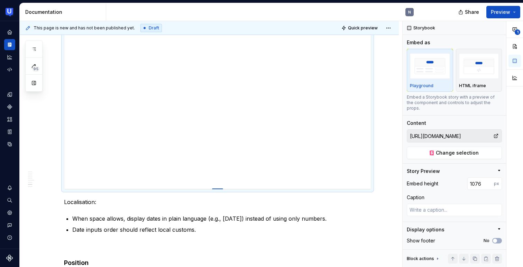
drag, startPoint x: 218, startPoint y: 109, endPoint x: 207, endPoint y: 189, distance: 80.7
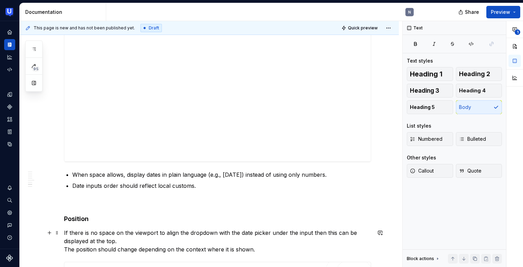
scroll to position [1736, 0]
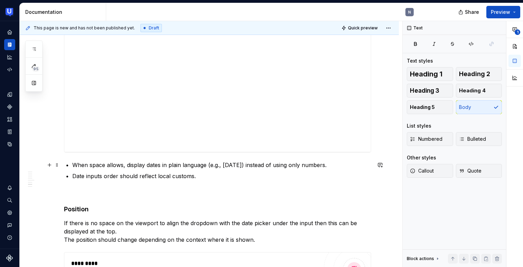
click at [82, 164] on p "When space allows, display dates in plain language (e.g., [DATE]) instead of us…" at bounding box center [221, 165] width 299 height 8
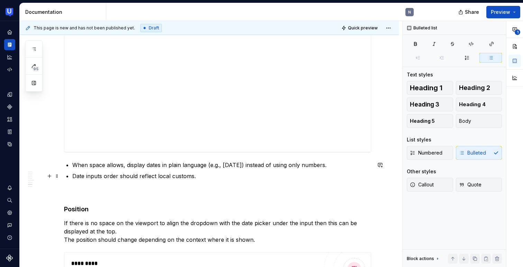
click at [85, 177] on p "Date inputs order should reflect local customs." at bounding box center [221, 176] width 299 height 8
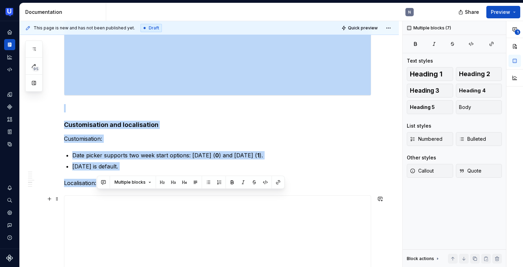
scroll to position [1371, 0]
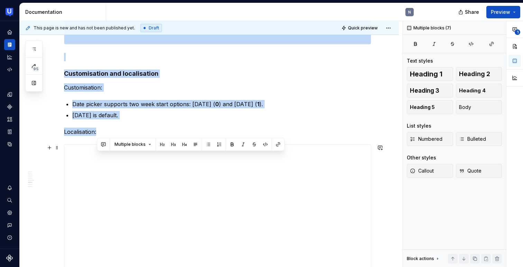
drag, startPoint x: 58, startPoint y: 164, endPoint x: 77, endPoint y: 142, distance: 29.2
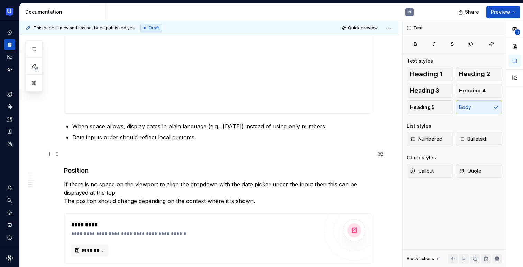
scroll to position [1769, 0]
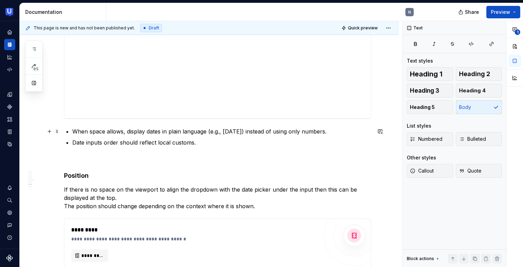
click at [72, 129] on li "When space allows, display dates in plain language (e.g., [DATE]) instead of us…" at bounding box center [221, 131] width 299 height 8
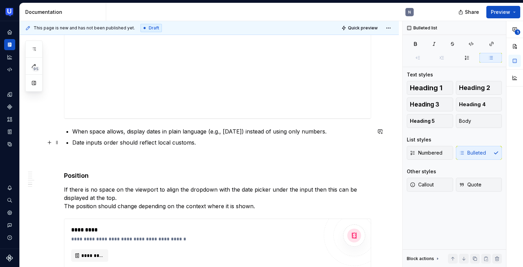
click at [74, 140] on p "Date inputs order should reflect local customs." at bounding box center [221, 142] width 299 height 8
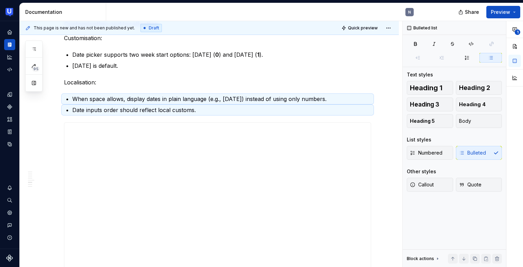
scroll to position [1417, 0]
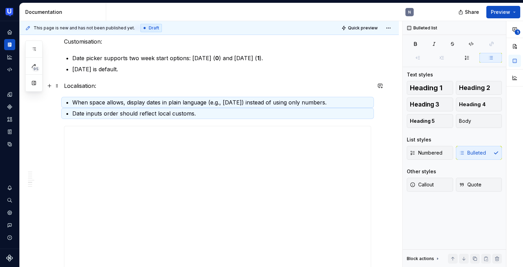
click at [113, 83] on p "Localisation:" at bounding box center [217, 86] width 307 height 8
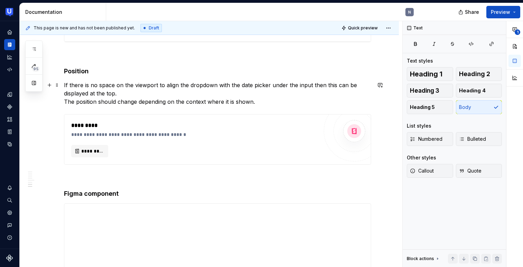
scroll to position [1879, 0]
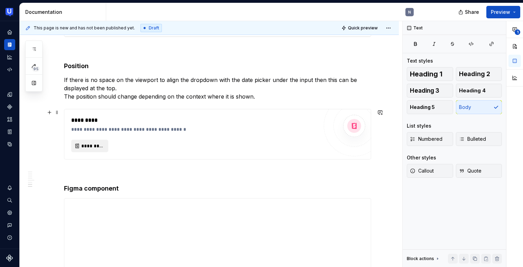
click at [91, 142] on span "*********" at bounding box center [92, 145] width 22 height 7
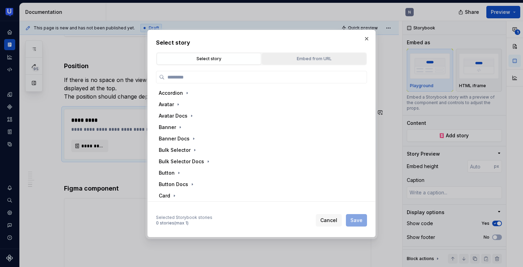
click at [290, 56] on div "Embed from URL" at bounding box center [314, 58] width 100 height 7
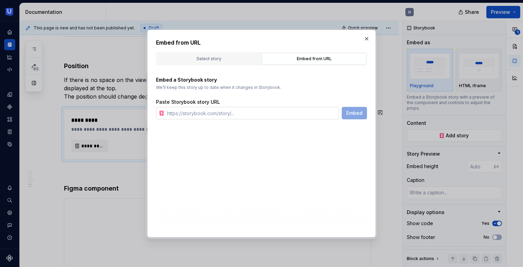
click at [226, 113] on input "text" at bounding box center [251, 113] width 175 height 12
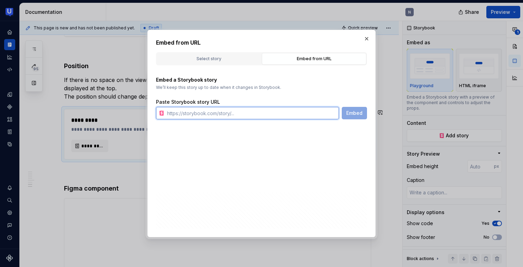
paste input "[URL][DOMAIN_NAME]"
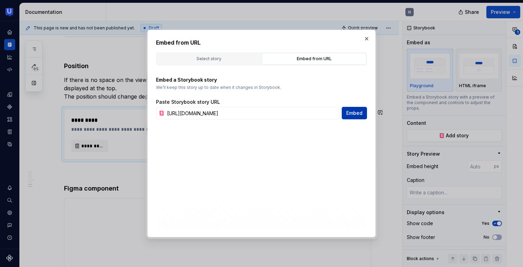
click at [361, 115] on span "Embed" at bounding box center [354, 113] width 16 height 7
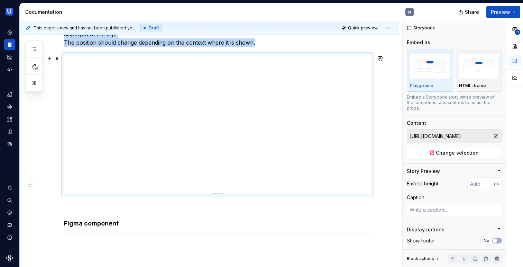
scroll to position [1940, 0]
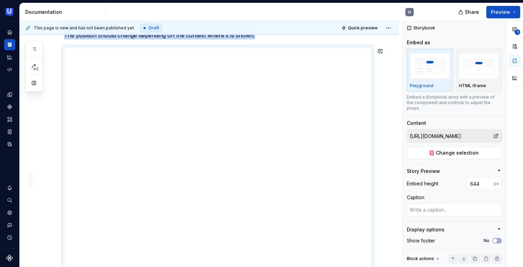
drag, startPoint x: 218, startPoint y: 186, endPoint x: 226, endPoint y: 271, distance: 85.1
click at [226, 267] on html "UserTesting Design System N Design system data Documentation N Share Preview 95…" at bounding box center [261, 133] width 523 height 267
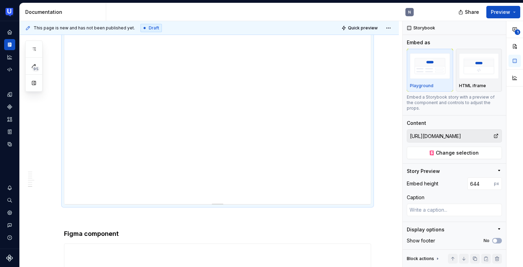
scroll to position [2016, 0]
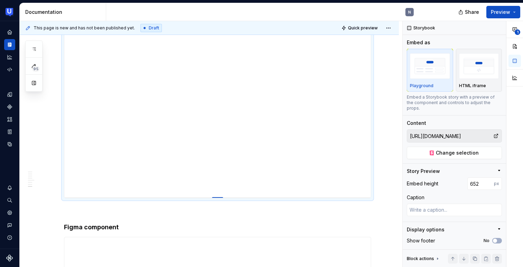
drag, startPoint x: 220, startPoint y: 195, endPoint x: 222, endPoint y: 197, distance: 3.9
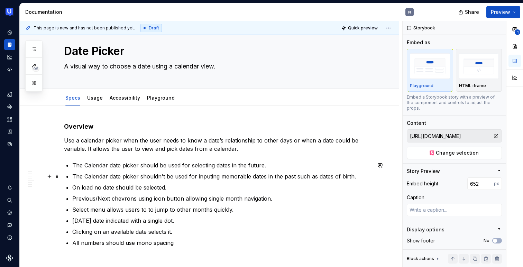
scroll to position [0, 0]
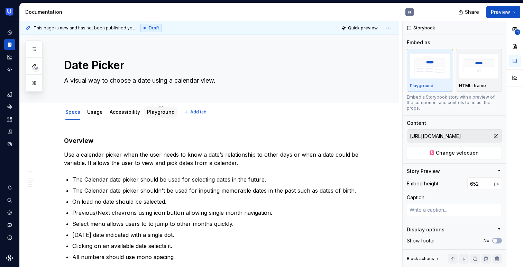
click at [159, 112] on link "Playground" at bounding box center [161, 112] width 28 height 6
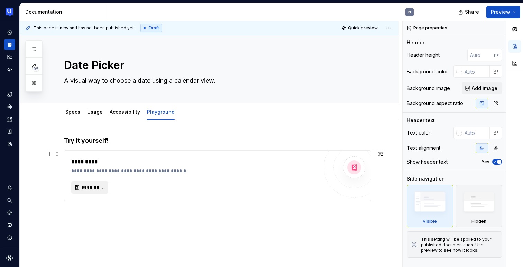
click at [80, 192] on button "*********" at bounding box center [89, 187] width 37 height 12
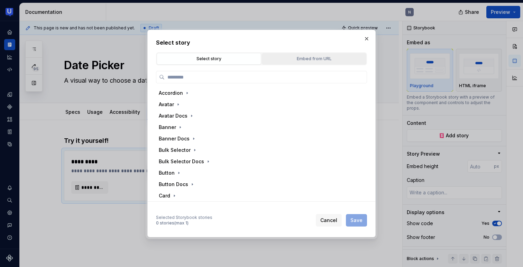
click at [328, 57] on div "Embed from URL" at bounding box center [314, 58] width 100 height 7
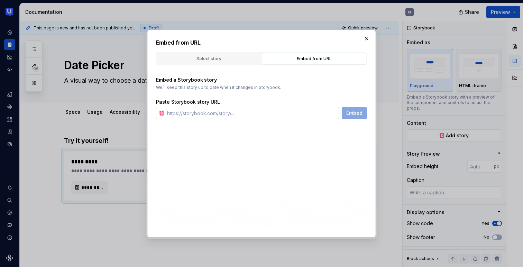
click at [309, 113] on input "text" at bounding box center [251, 113] width 175 height 12
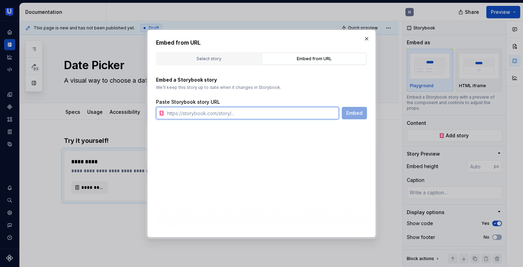
paste input "[URL][DOMAIN_NAME]"
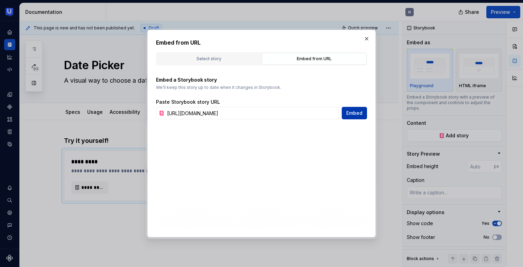
click at [361, 107] on button "Embed" at bounding box center [354, 113] width 25 height 12
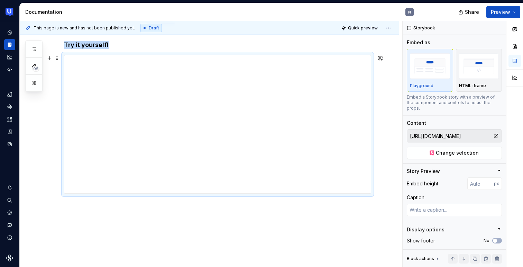
scroll to position [104, 0]
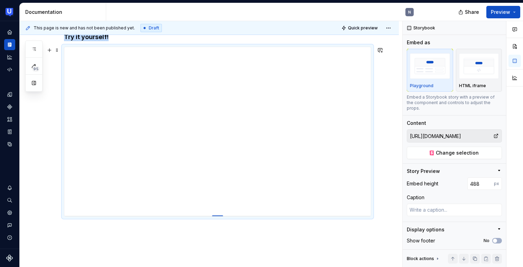
drag, startPoint x: 221, startPoint y: 185, endPoint x: 223, endPoint y: 216, distance: 30.5
click at [223, 216] on div at bounding box center [217, 215] width 11 height 1
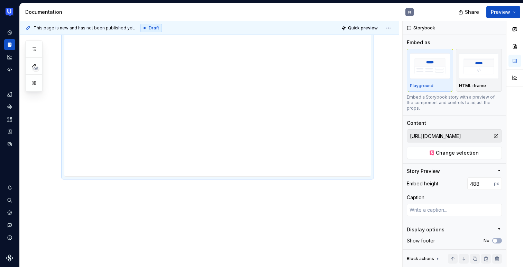
scroll to position [158, 0]
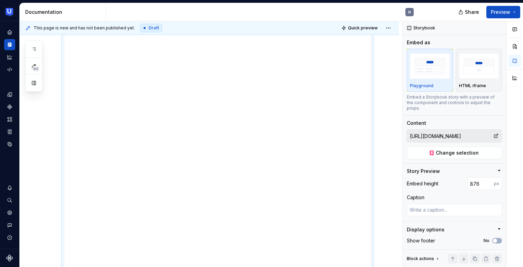
drag, startPoint x: 219, startPoint y: 162, endPoint x: 200, endPoint y: 296, distance: 135.8
click at [200, 267] on html "UserTesting Design System N Design system data Documentation N Share Preview 95…" at bounding box center [261, 133] width 523 height 267
drag, startPoint x: 220, startPoint y: 162, endPoint x: 226, endPoint y: 250, distance: 89.1
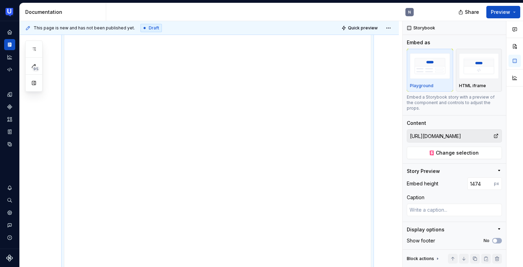
drag, startPoint x: 219, startPoint y: 161, endPoint x: 218, endPoint y: 280, distance: 119.3
click at [218, 267] on html "UserTesting Design System N Design system data Documentation N Share Preview 95…" at bounding box center [261, 133] width 523 height 267
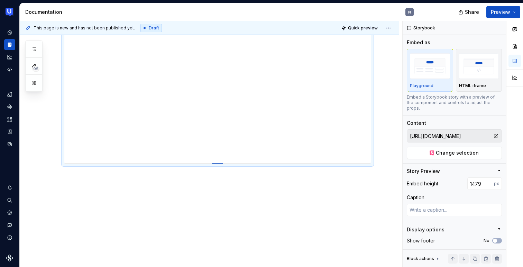
drag, startPoint x: 220, startPoint y: 161, endPoint x: 235, endPoint y: 163, distance: 15.1
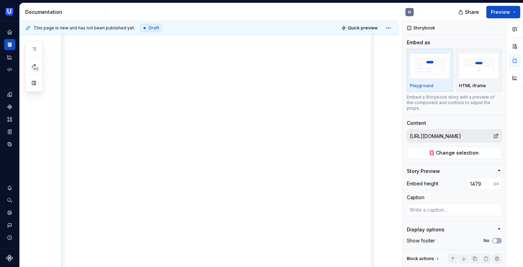
scroll to position [434, 0]
drag, startPoint x: 221, startPoint y: 228, endPoint x: 222, endPoint y: 261, distance: 32.9
click at [222, 261] on div at bounding box center [217, 259] width 11 height 1
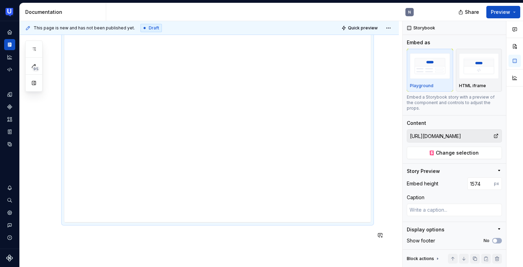
click at [247, 236] on p at bounding box center [217, 235] width 307 height 8
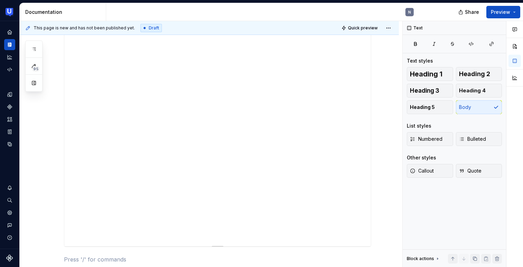
scroll to position [444, 0]
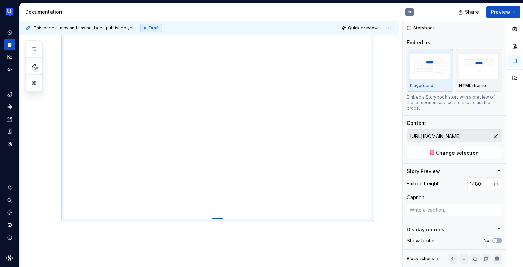
drag, startPoint x: 219, startPoint y: 251, endPoint x: 220, endPoint y: 219, distance: 31.8
click at [220, 219] on div at bounding box center [217, 218] width 11 height 1
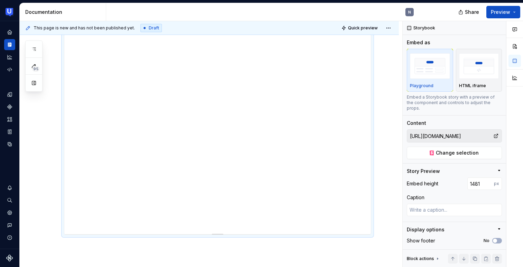
scroll to position [436, 0]
drag, startPoint x: 221, startPoint y: 226, endPoint x: 222, endPoint y: 239, distance: 12.5
click at [222, 239] on div at bounding box center [217, 238] width 11 height 1
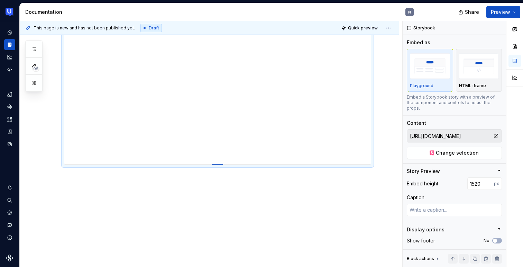
scroll to position [513, 0]
drag, startPoint x: 220, startPoint y: 161, endPoint x: 220, endPoint y: 166, distance: 4.8
click at [220, 166] on div at bounding box center [217, 166] width 11 height 1
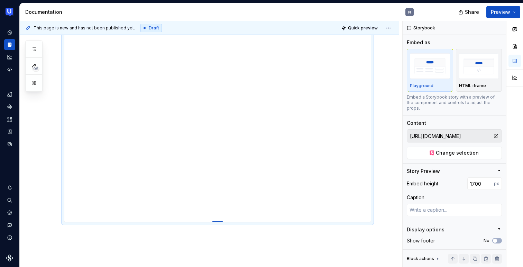
drag, startPoint x: 219, startPoint y: 161, endPoint x: 222, endPoint y: 222, distance: 60.6
click at [222, 222] on div at bounding box center [217, 221] width 11 height 1
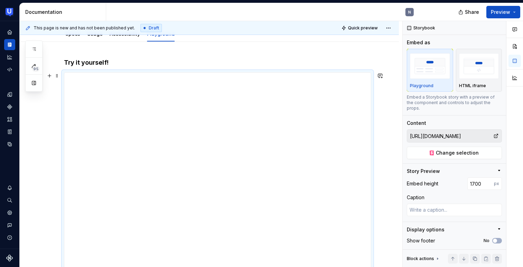
scroll to position [0, 0]
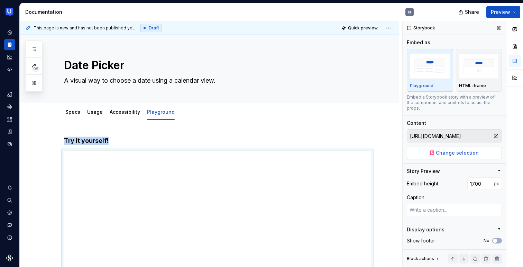
click at [426, 147] on button "Change selection" at bounding box center [454, 153] width 95 height 12
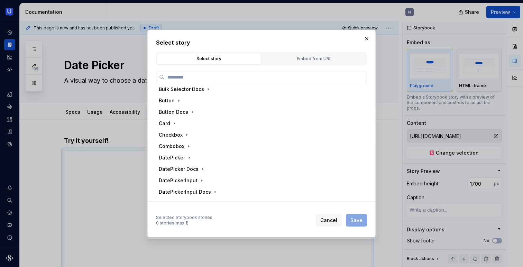
scroll to position [75, 0]
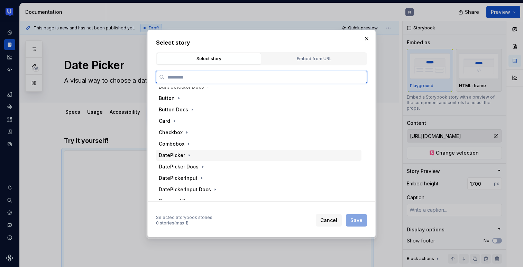
click at [176, 153] on div "DatePicker" at bounding box center [172, 155] width 26 height 7
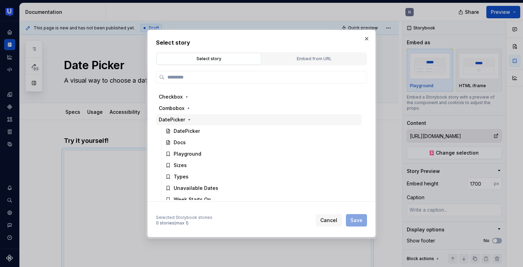
scroll to position [111, 0]
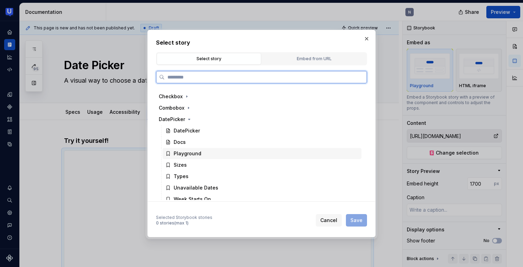
click at [189, 152] on div "Playground" at bounding box center [188, 153] width 28 height 7
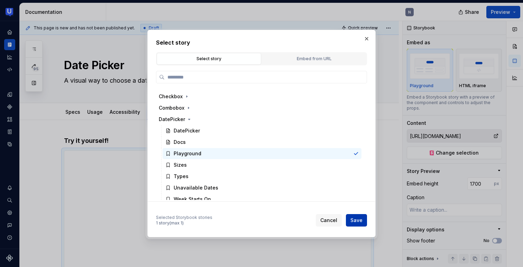
click at [355, 218] on span "Save" at bounding box center [356, 220] width 12 height 7
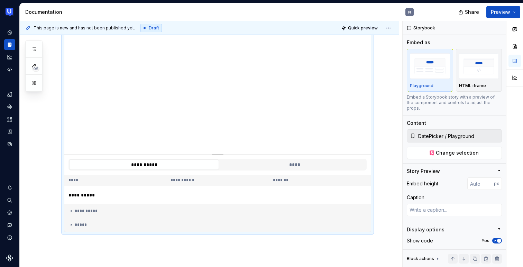
scroll to position [140, 0]
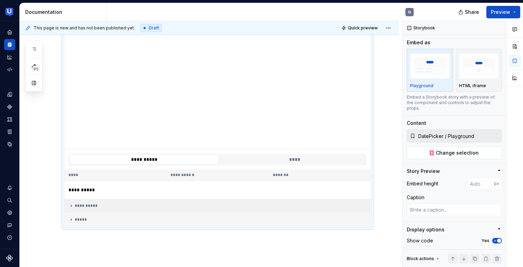
click at [71, 207] on icon at bounding box center [71, 206] width 6 height 6
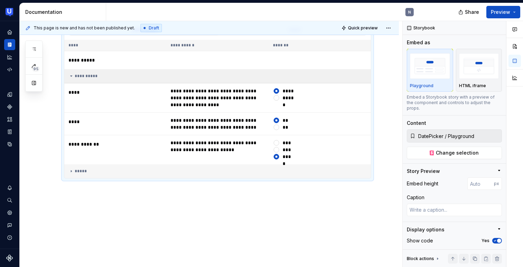
scroll to position [272, 0]
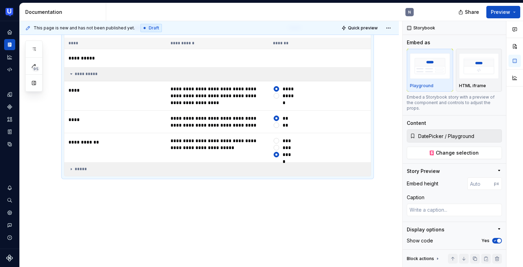
click at [72, 167] on icon at bounding box center [71, 169] width 6 height 6
click at [70, 168] on icon at bounding box center [71, 169] width 6 height 6
click at [73, 167] on icon at bounding box center [71, 169] width 6 height 6
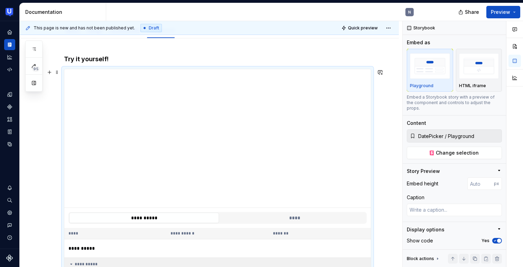
scroll to position [50, 0]
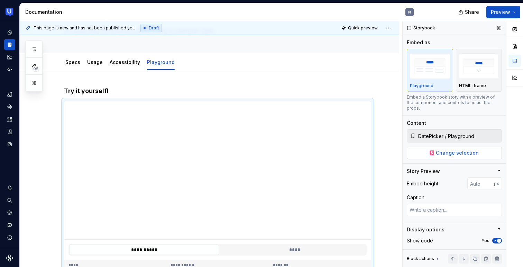
click at [450, 149] on span "Change selection" at bounding box center [457, 152] width 43 height 7
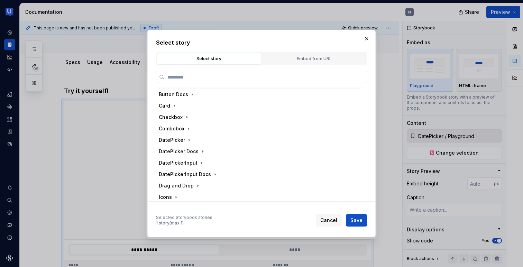
scroll to position [97, 0]
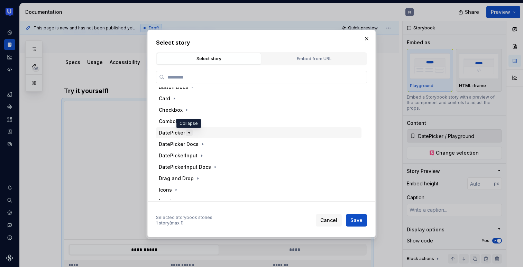
click at [186, 135] on icon "button" at bounding box center [189, 133] width 6 height 6
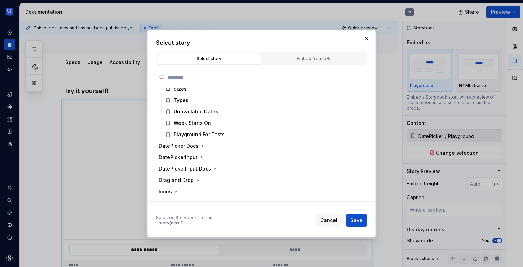
scroll to position [187, 0]
click at [200, 147] on icon "button" at bounding box center [203, 145] width 6 height 6
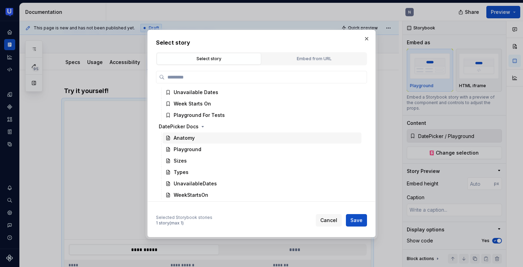
scroll to position [217, 0]
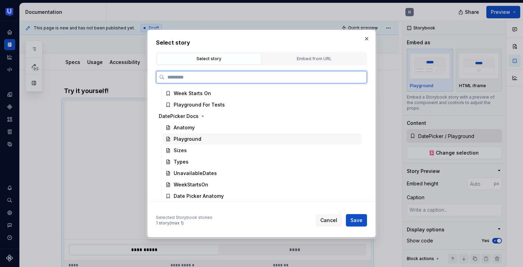
click at [194, 140] on div "Playground" at bounding box center [188, 139] width 28 height 7
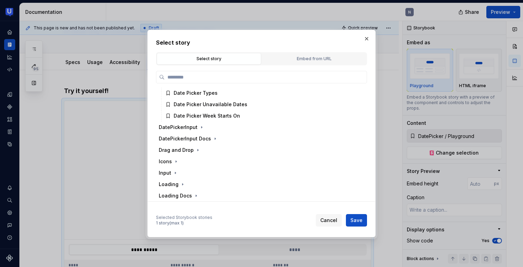
scroll to position [356, 0]
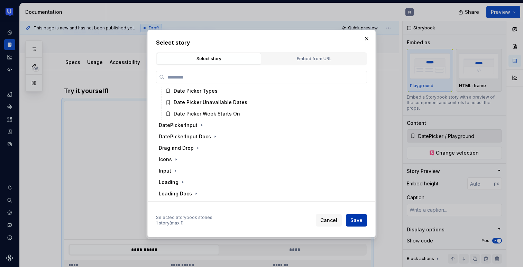
click at [350, 219] on button "Save" at bounding box center [356, 220] width 21 height 12
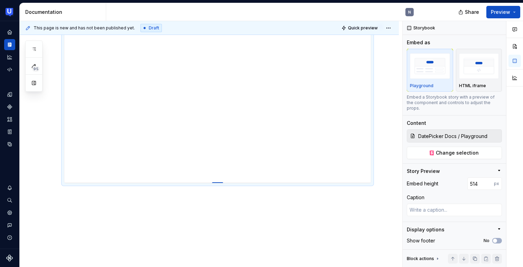
scroll to position [127, 0]
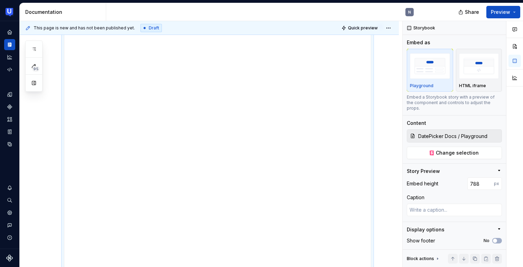
drag, startPoint x: 218, startPoint y: 161, endPoint x: 215, endPoint y: 296, distance: 134.9
click at [215, 267] on html "UserTesting Design System N Design system data Documentation N Share Preview 95…" at bounding box center [261, 133] width 523 height 267
drag, startPoint x: 219, startPoint y: 162, endPoint x: 221, endPoint y: 296, distance: 134.6
click at [221, 267] on html "UserTesting Design System N Design system data Documentation N Share Preview 95…" at bounding box center [261, 133] width 523 height 267
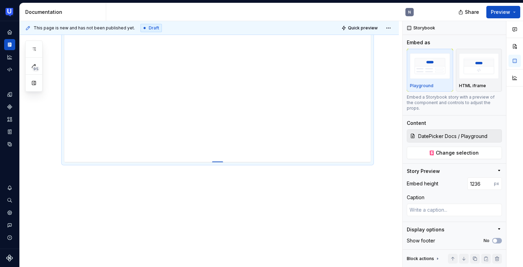
scroll to position [396, 0]
drag, startPoint x: 221, startPoint y: 161, endPoint x: 215, endPoint y: 294, distance: 133.3
click at [215, 267] on html "UserTesting Design System N Design system data Documentation N Share Preview 95…" at bounding box center [261, 133] width 523 height 267
drag, startPoint x: 220, startPoint y: 167, endPoint x: 225, endPoint y: 176, distance: 10.7
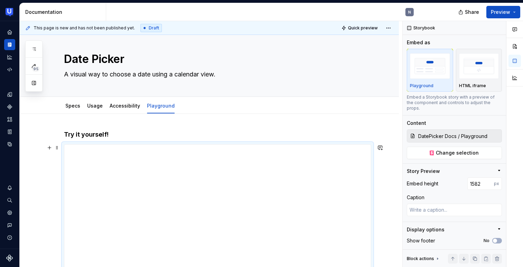
scroll to position [0, 0]
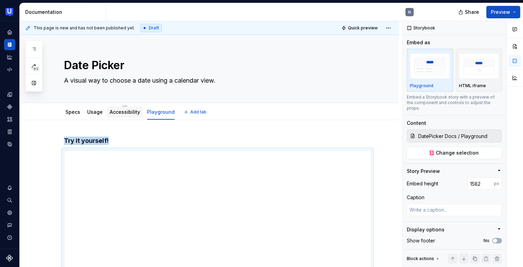
click at [123, 110] on link "Accessibility" at bounding box center [125, 112] width 30 height 6
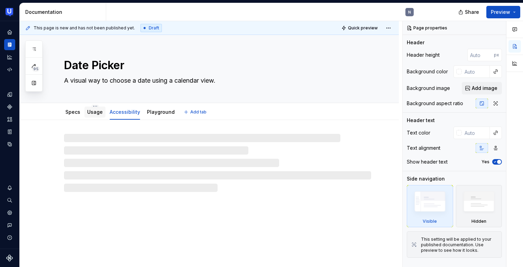
click at [89, 114] on link "Usage" at bounding box center [95, 112] width 16 height 6
click at [77, 116] on div "Specs" at bounding box center [73, 112] width 20 height 11
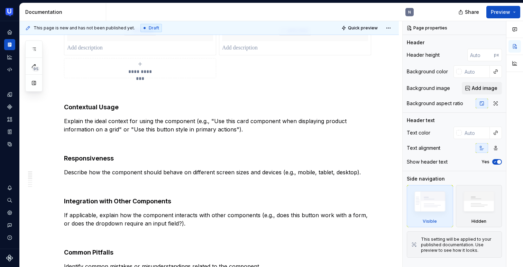
scroll to position [17, 0]
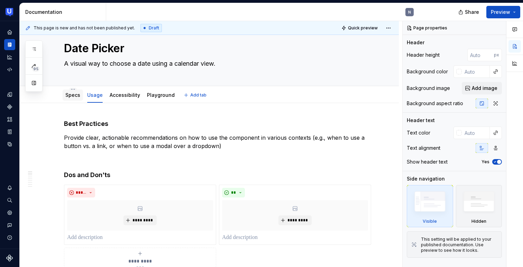
click at [74, 96] on link "Specs" at bounding box center [72, 95] width 15 height 6
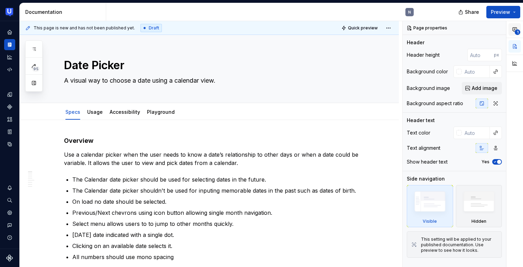
click at [513, 28] on icon "button" at bounding box center [515, 30] width 6 height 6
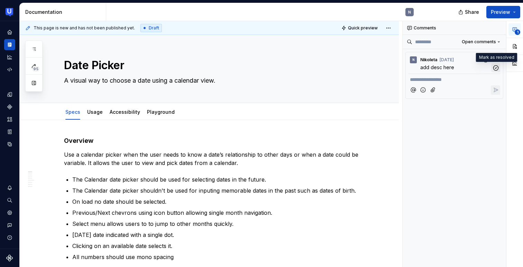
click at [496, 67] on icon "button" at bounding box center [496, 68] width 7 height 7
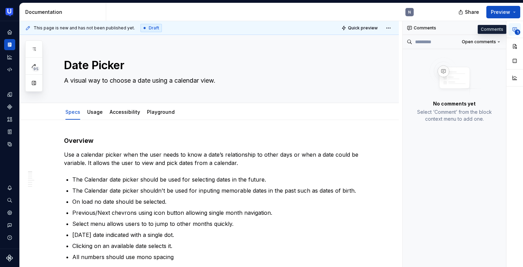
click at [518, 27] on button "1" at bounding box center [514, 29] width 12 height 12
click at [515, 31] on icon "button" at bounding box center [515, 30] width 6 height 6
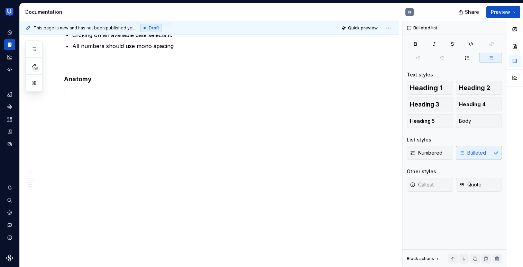
scroll to position [219, 0]
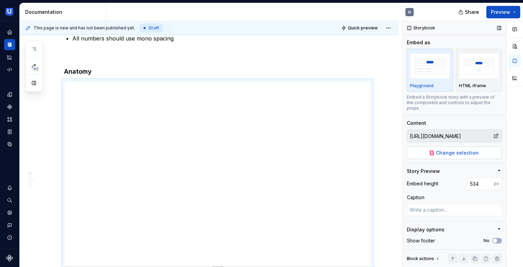
click at [445, 149] on span "Change selection" at bounding box center [457, 152] width 43 height 7
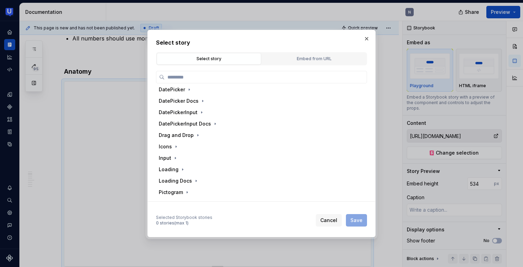
scroll to position [141, 0]
click at [201, 99] on icon "button" at bounding box center [203, 101] width 6 height 6
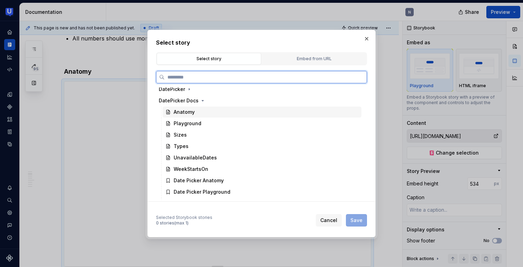
click at [197, 111] on div "Anatomy" at bounding box center [262, 112] width 199 height 11
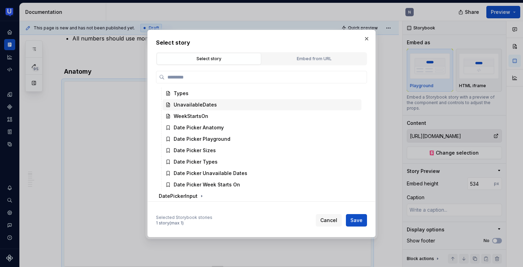
scroll to position [211, 0]
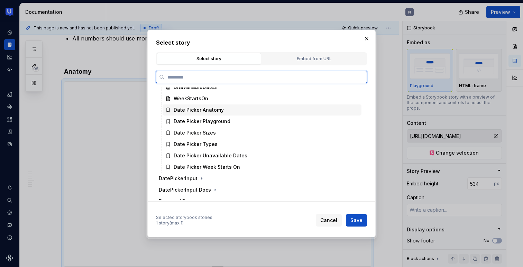
click at [207, 113] on div "Date Picker Anatomy" at bounding box center [262, 109] width 199 height 11
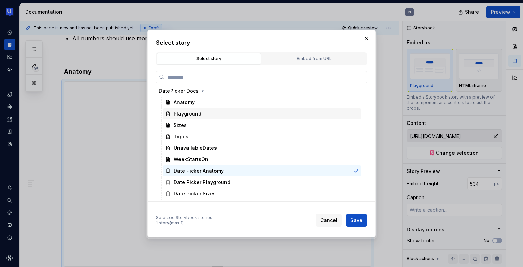
scroll to position [139, 0]
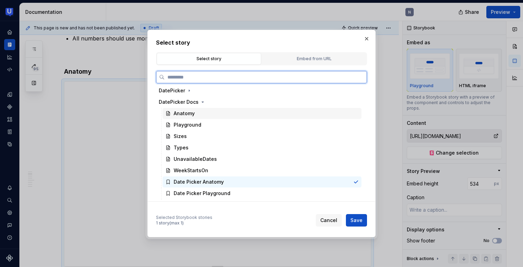
click at [202, 113] on div "Anatomy" at bounding box center [262, 113] width 199 height 11
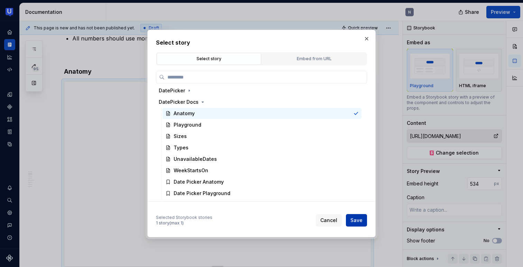
click at [355, 219] on span "Save" at bounding box center [356, 220] width 12 height 7
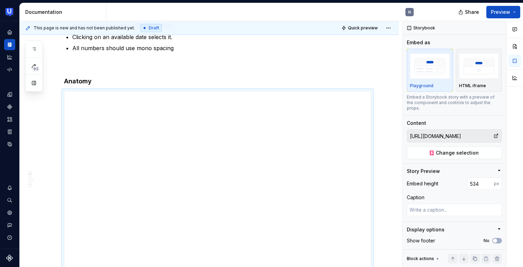
scroll to position [197, 0]
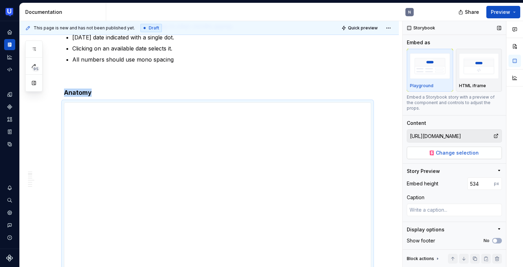
click at [432, 147] on button "Change selection" at bounding box center [454, 153] width 95 height 12
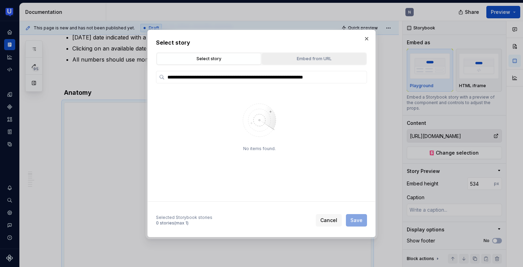
click at [310, 57] on div "Embed from URL" at bounding box center [314, 58] width 100 height 7
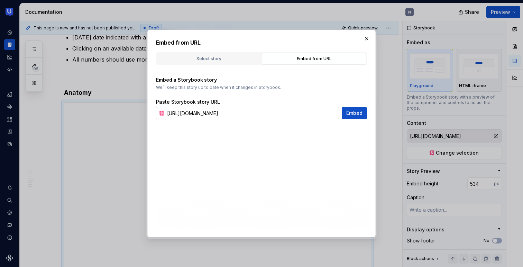
click at [268, 111] on input "[URL][DOMAIN_NAME]" at bounding box center [251, 113] width 175 height 12
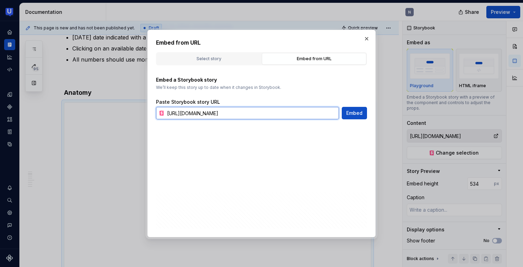
click at [268, 111] on input "[URL][DOMAIN_NAME]" at bounding box center [251, 113] width 175 height 12
paste input "text"
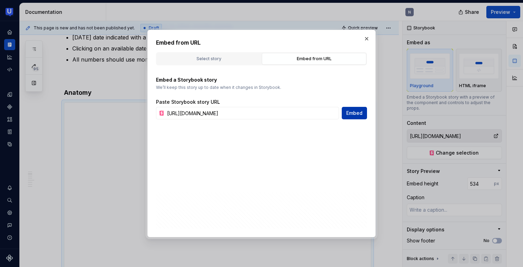
click at [356, 113] on span "Embed" at bounding box center [354, 113] width 16 height 7
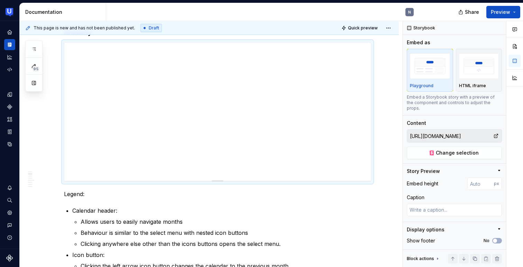
scroll to position [309, 0]
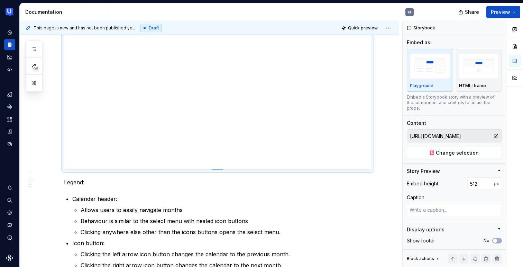
drag, startPoint x: 220, startPoint y: 129, endPoint x: 228, endPoint y: 168, distance: 40.2
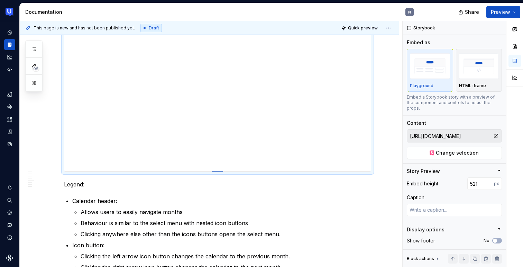
drag, startPoint x: 222, startPoint y: 168, endPoint x: 222, endPoint y: 171, distance: 3.5
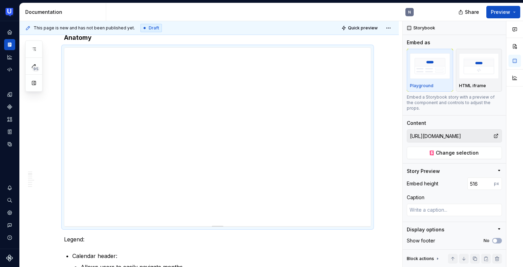
scroll to position [257, 0]
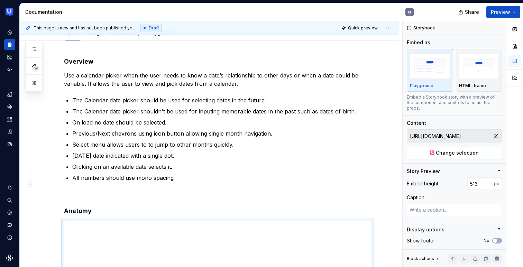
scroll to position [0, 0]
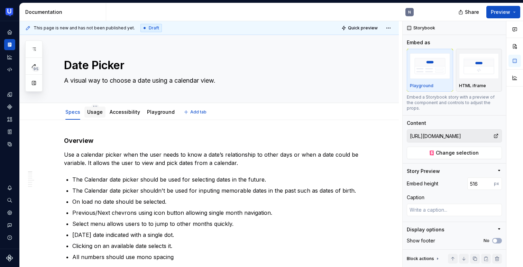
click at [99, 110] on link "Usage" at bounding box center [95, 112] width 16 height 6
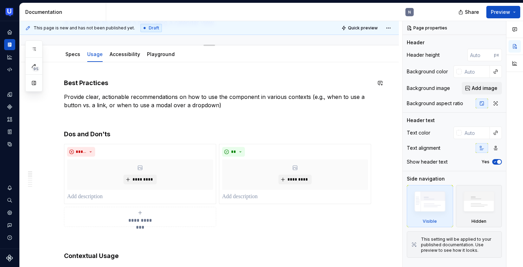
scroll to position [66, 0]
